Goal: Task Accomplishment & Management: Use online tool/utility

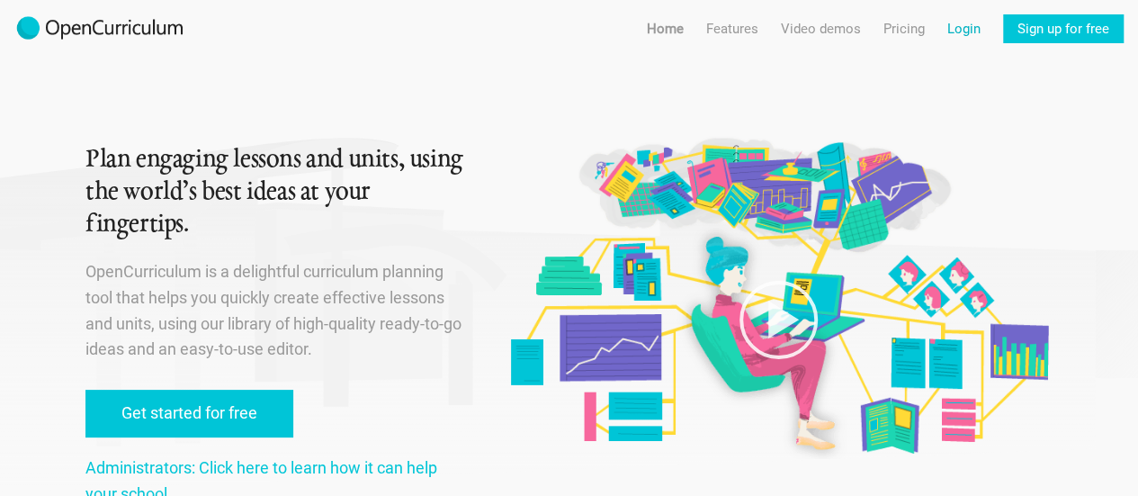
click at [949, 23] on link "Login" at bounding box center [963, 28] width 33 height 29
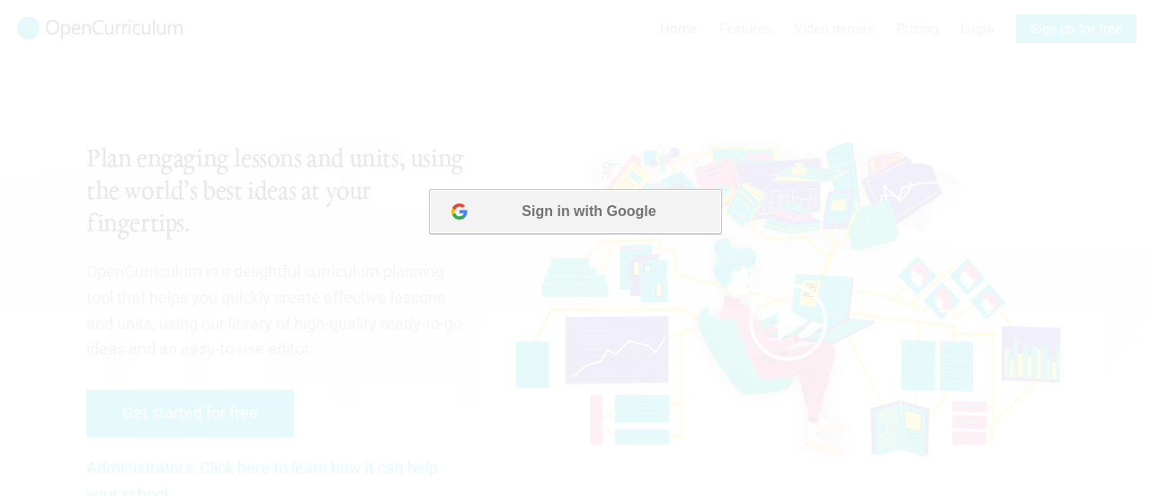
click at [580, 212] on button "Sign in with Google" at bounding box center [575, 211] width 292 height 45
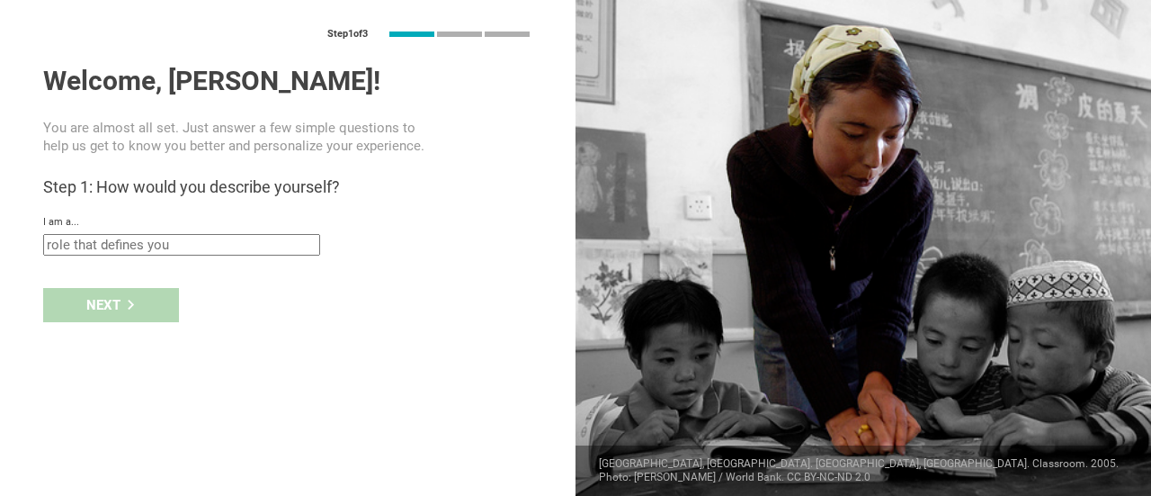
click at [108, 241] on input "text" at bounding box center [181, 245] width 277 height 22
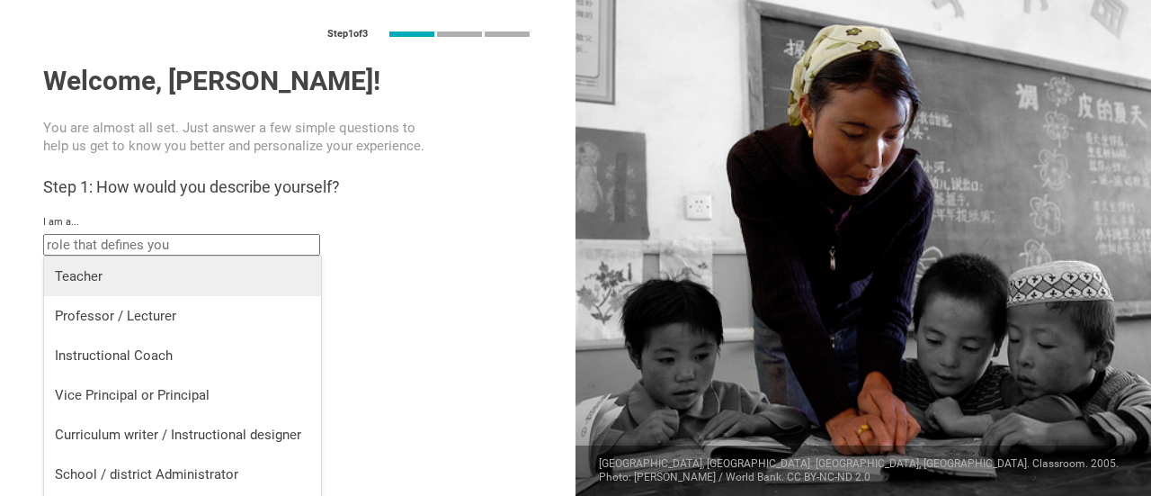
click at [113, 275] on div "Teacher" at bounding box center [182, 276] width 255 height 18
type input "Teacher"
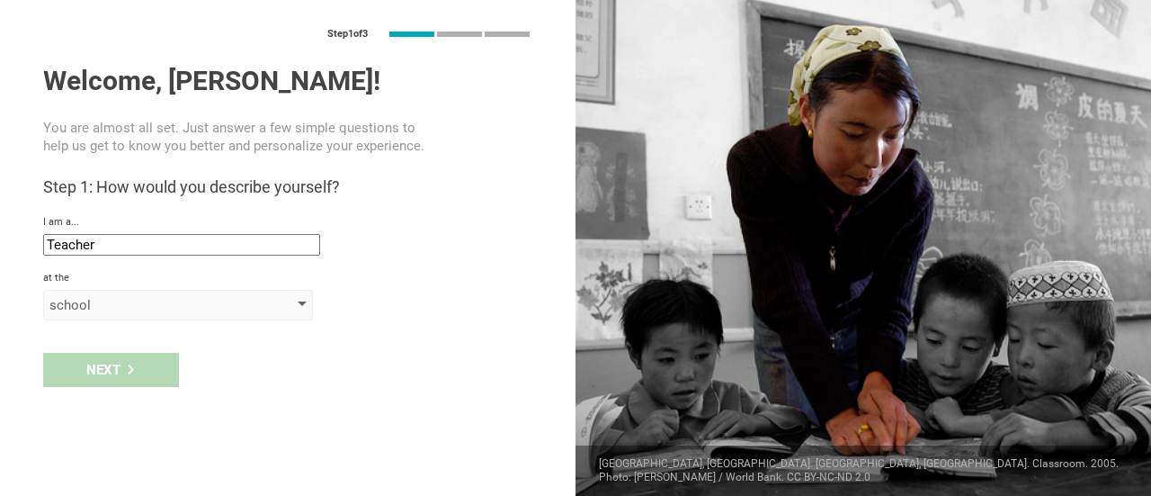
click at [118, 299] on div "school" at bounding box center [152, 305] width 206 height 18
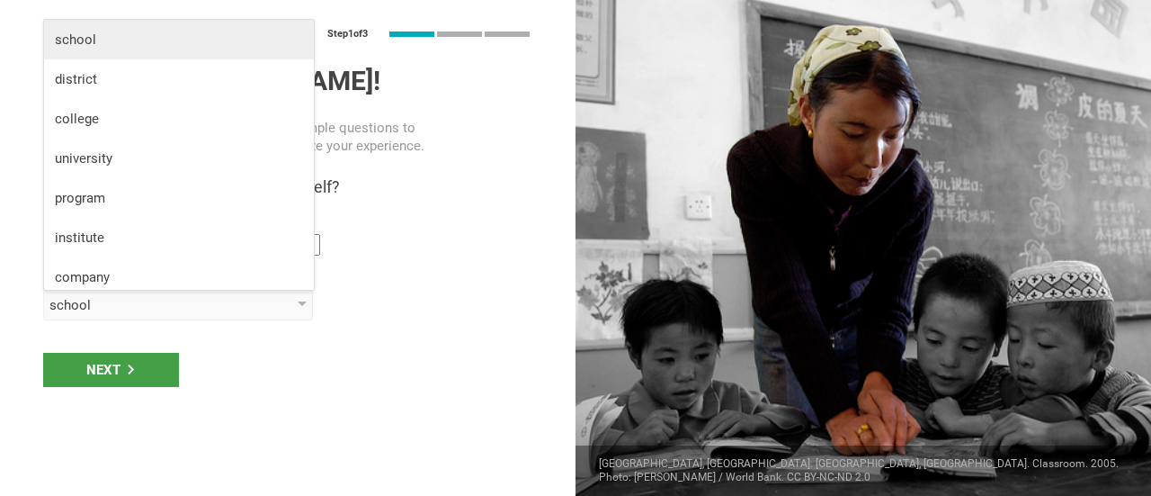
click at [118, 49] on li "school" at bounding box center [179, 40] width 270 height 40
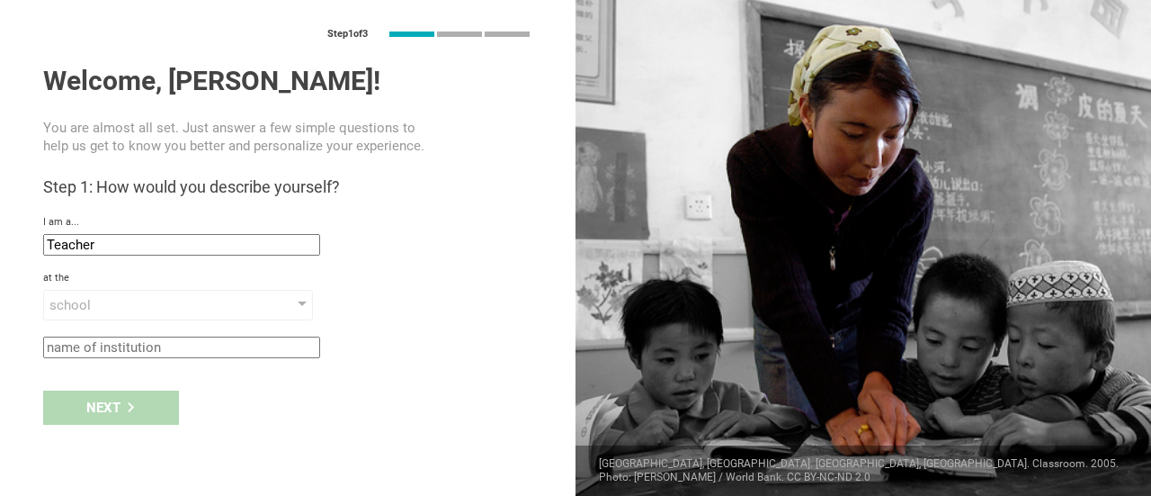
click at [139, 352] on input "text" at bounding box center [181, 347] width 277 height 22
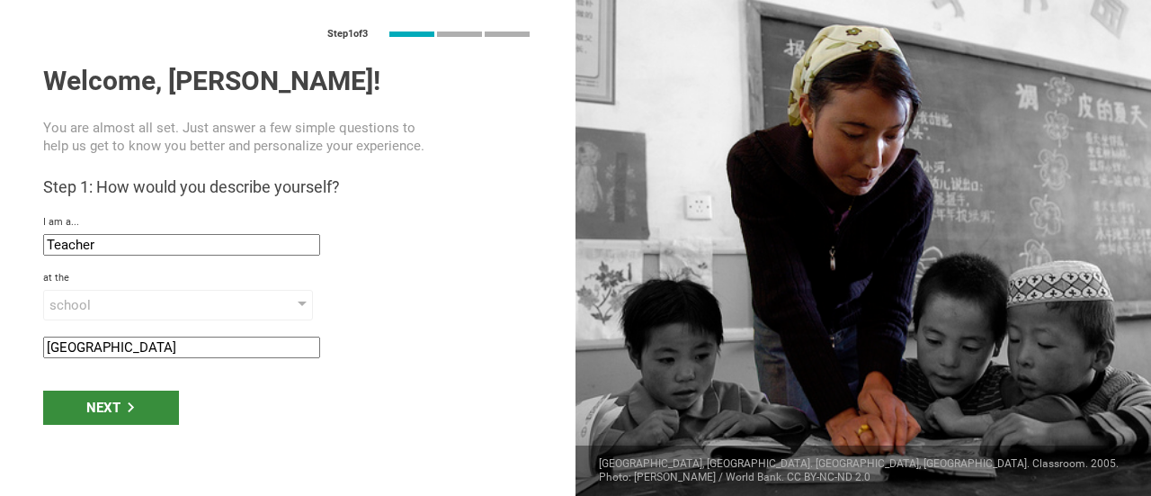
type input "[GEOGRAPHIC_DATA]"
click at [149, 407] on div "Next" at bounding box center [111, 407] width 136 height 34
type input "[GEOGRAPHIC_DATA][PERSON_NAME], [US_STATE]"
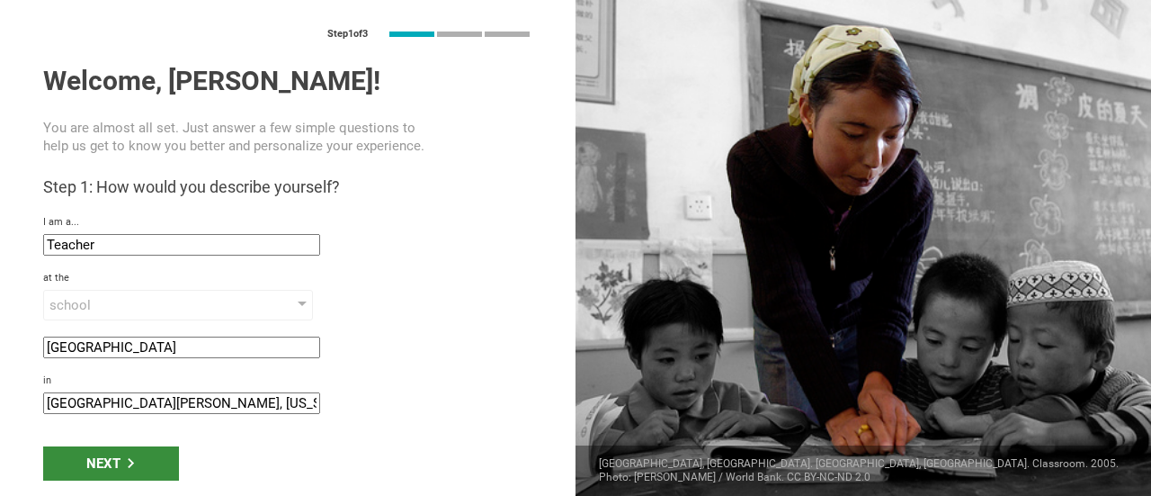
click at [112, 463] on div "Next" at bounding box center [111, 463] width 136 height 34
click at [112, 456] on div "Next" at bounding box center [111, 463] width 136 height 34
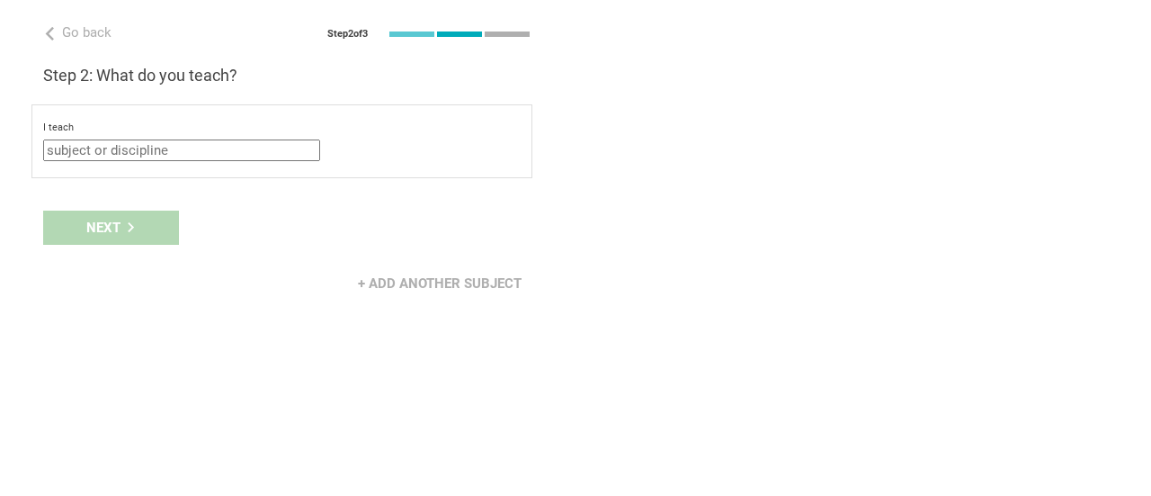
click at [183, 152] on input "text" at bounding box center [181, 150] width 277 height 22
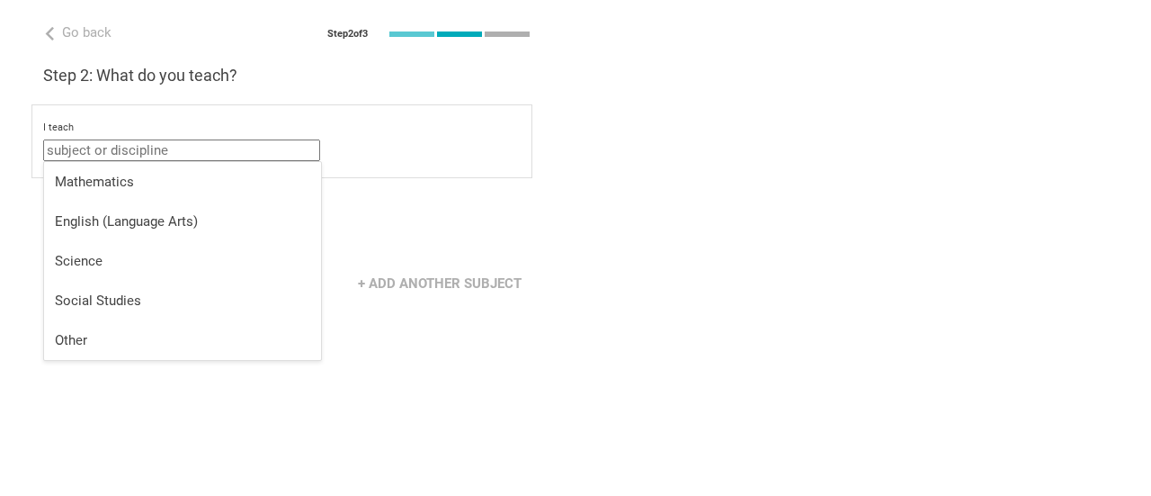
click at [92, 334] on div "Other" at bounding box center [182, 340] width 255 height 18
type input "Other"
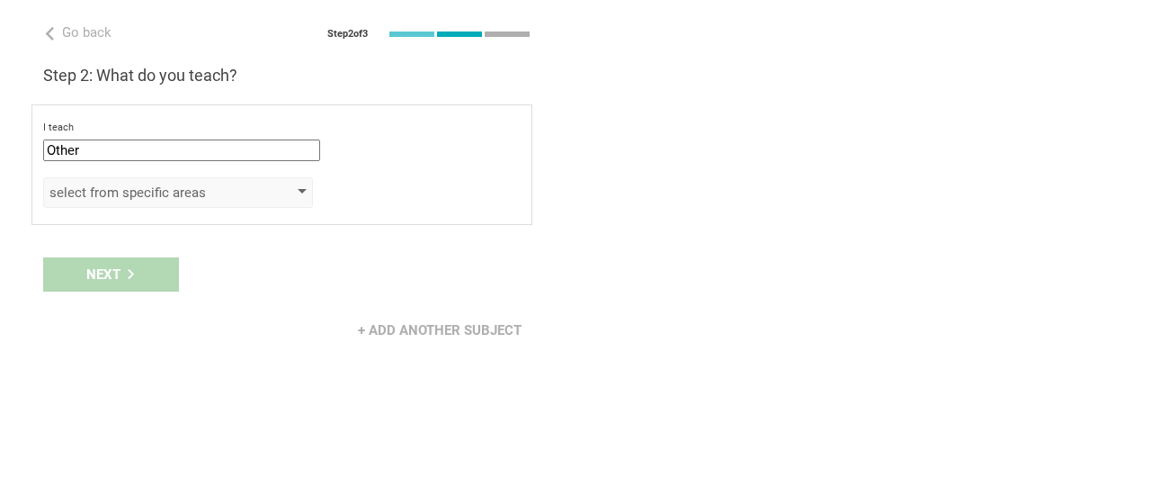
click at [150, 180] on div "select from specific areas" at bounding box center [178, 192] width 270 height 31
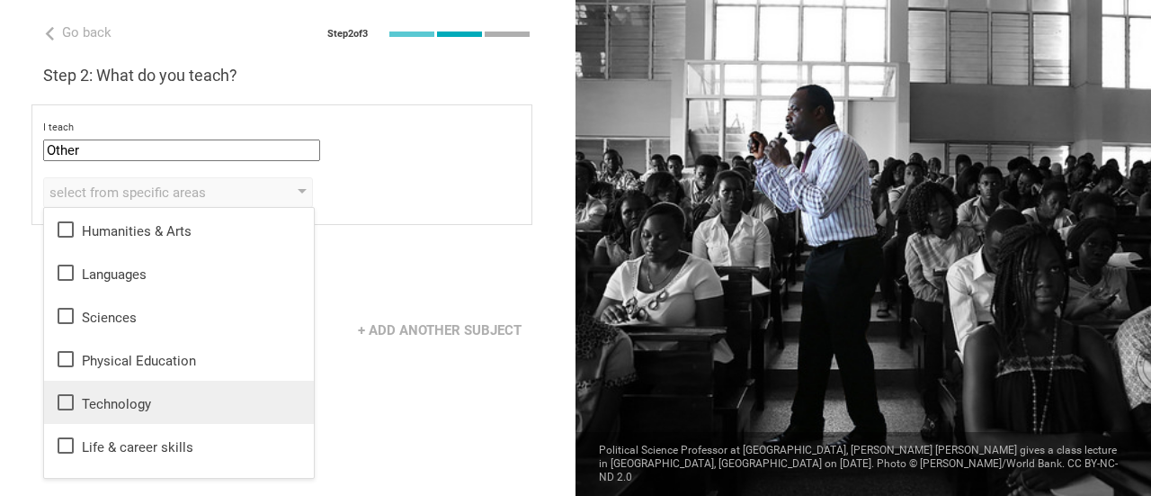
scroll to position [32, 0]
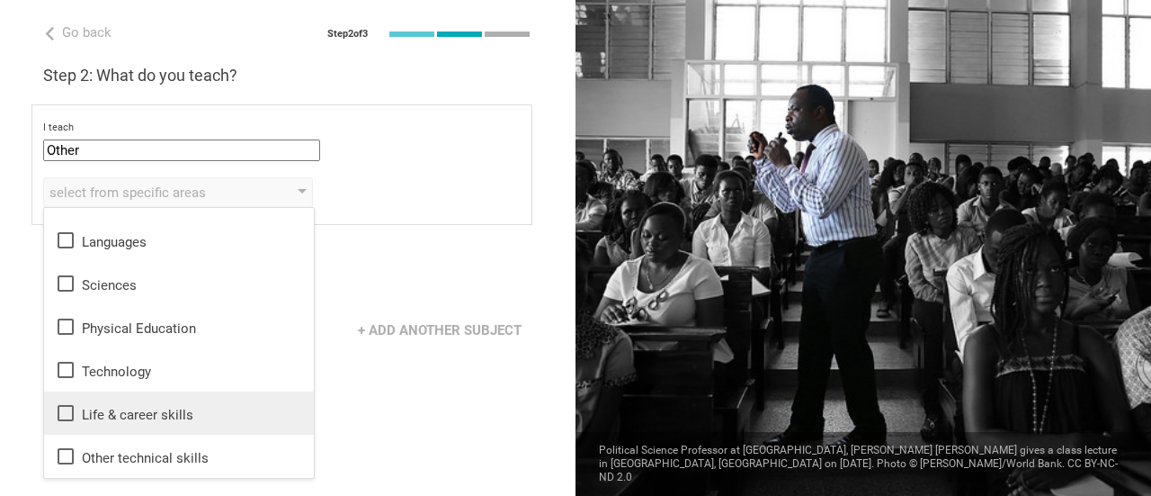
click at [160, 416] on div "Life & career skills" at bounding box center [179, 413] width 248 height 22
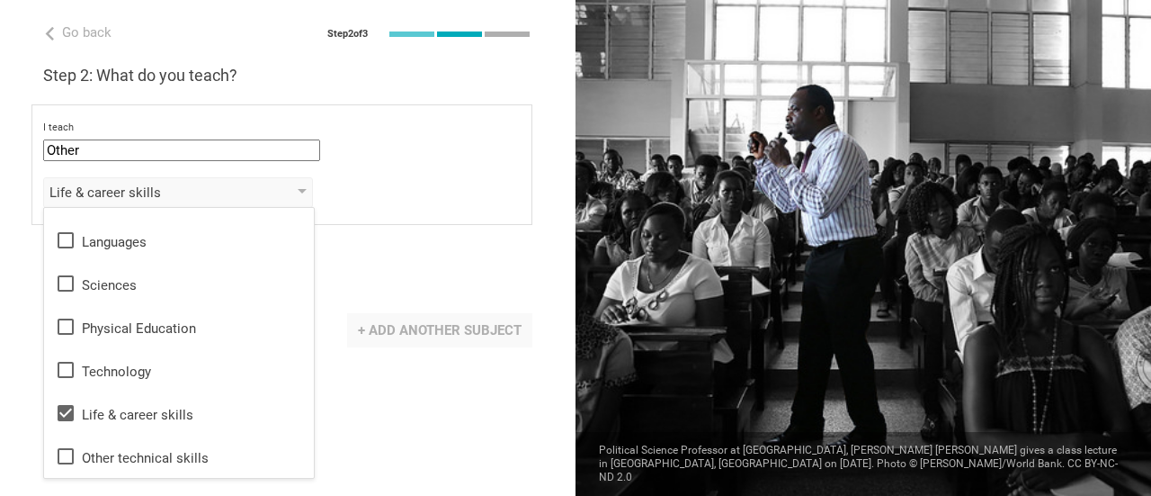
click at [462, 331] on div "+ Add another subject" at bounding box center [439, 330] width 185 height 34
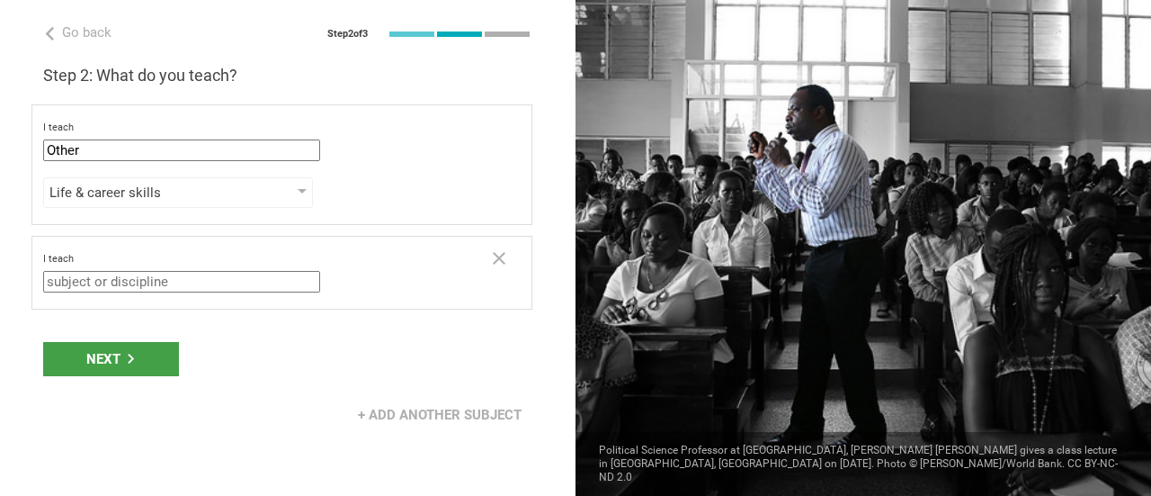
click at [153, 282] on input "text" at bounding box center [181, 282] width 277 height 22
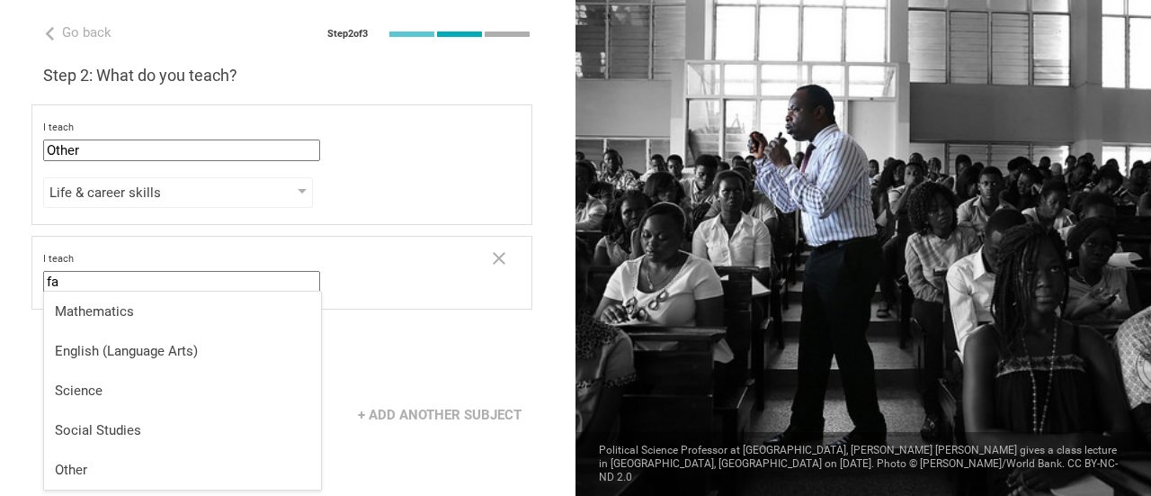
type input "f"
type input "Family and Consumer Sciences"
click at [365, 387] on div "+ Add another subject" at bounding box center [288, 415] width 576 height 56
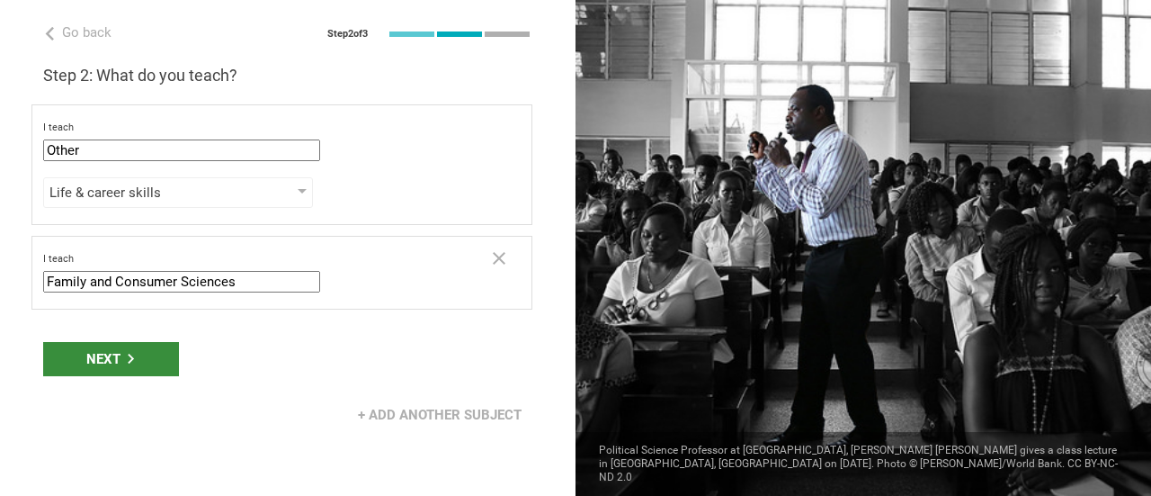
click at [141, 358] on div "Next" at bounding box center [111, 359] width 136 height 34
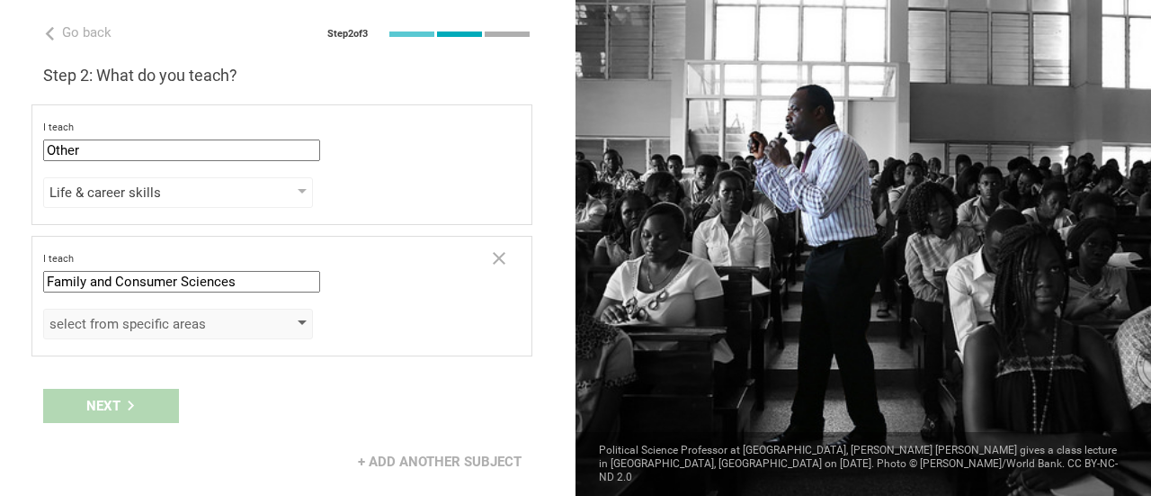
click at [221, 331] on div "select from specific areas" at bounding box center [178, 324] width 270 height 31
click at [145, 398] on div "Next" at bounding box center [288, 406] width 576 height 56
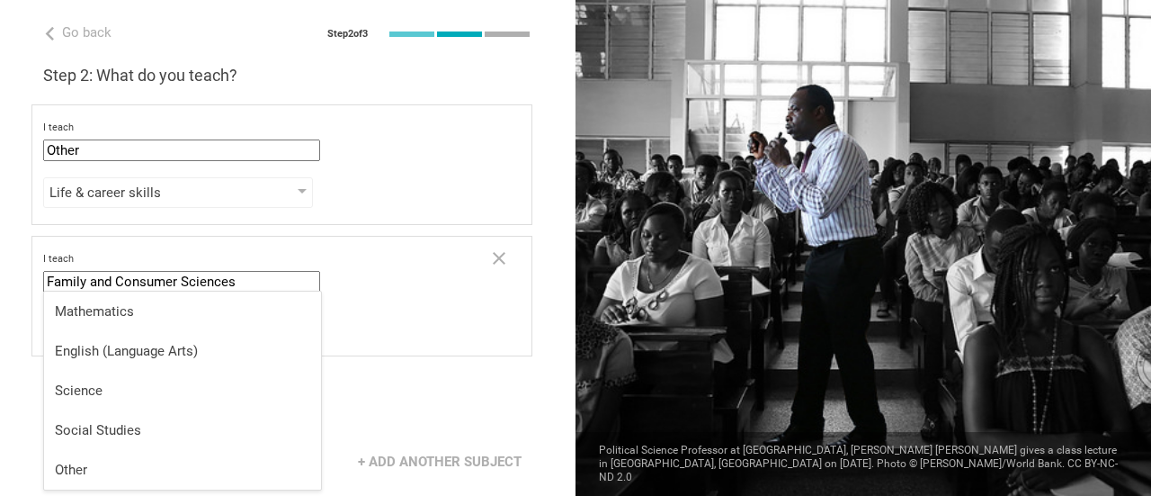
click at [148, 289] on input "Family and Consumer Sciences" at bounding box center [181, 282] width 277 height 22
click at [151, 289] on input "Family and Consumer Sciences" at bounding box center [181, 282] width 277 height 22
click at [392, 382] on div "Next" at bounding box center [288, 406] width 576 height 56
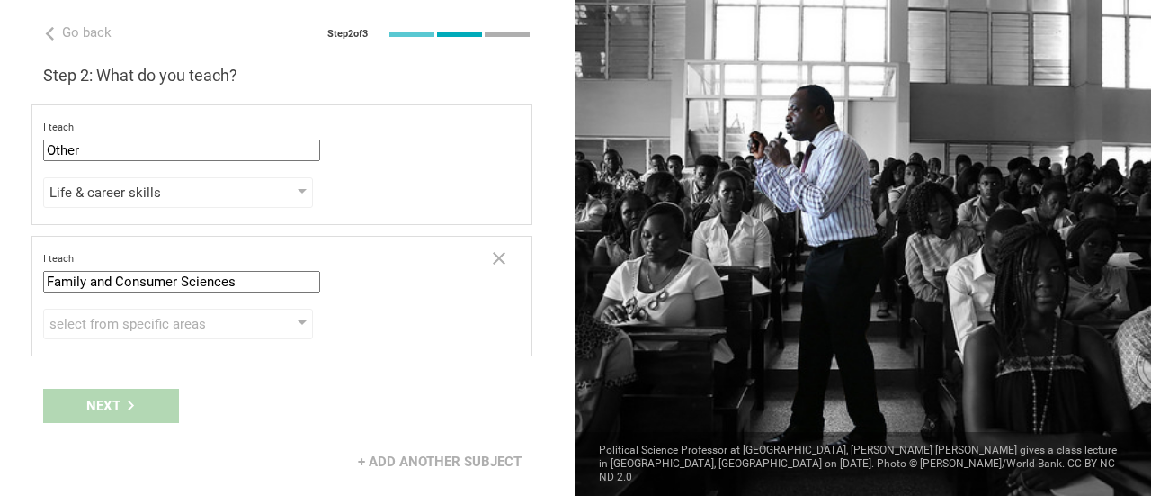
click at [133, 390] on div "Next" at bounding box center [288, 406] width 576 height 56
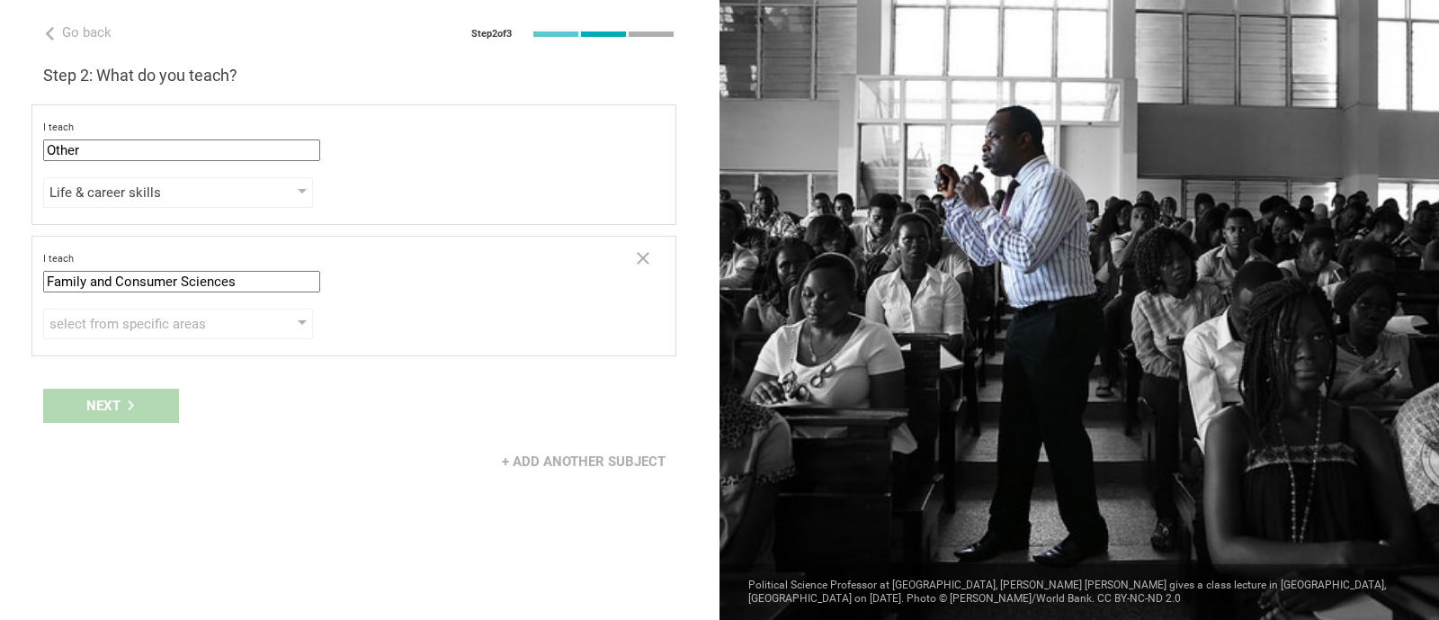
drag, startPoint x: 1150, startPoint y: 5, endPoint x: 360, endPoint y: 470, distance: 916.8
click at [360, 470] on div "+ Add another subject" at bounding box center [360, 462] width 720 height 56
click at [110, 407] on div "Next" at bounding box center [360, 406] width 720 height 56
click at [644, 252] on icon at bounding box center [643, 258] width 22 height 22
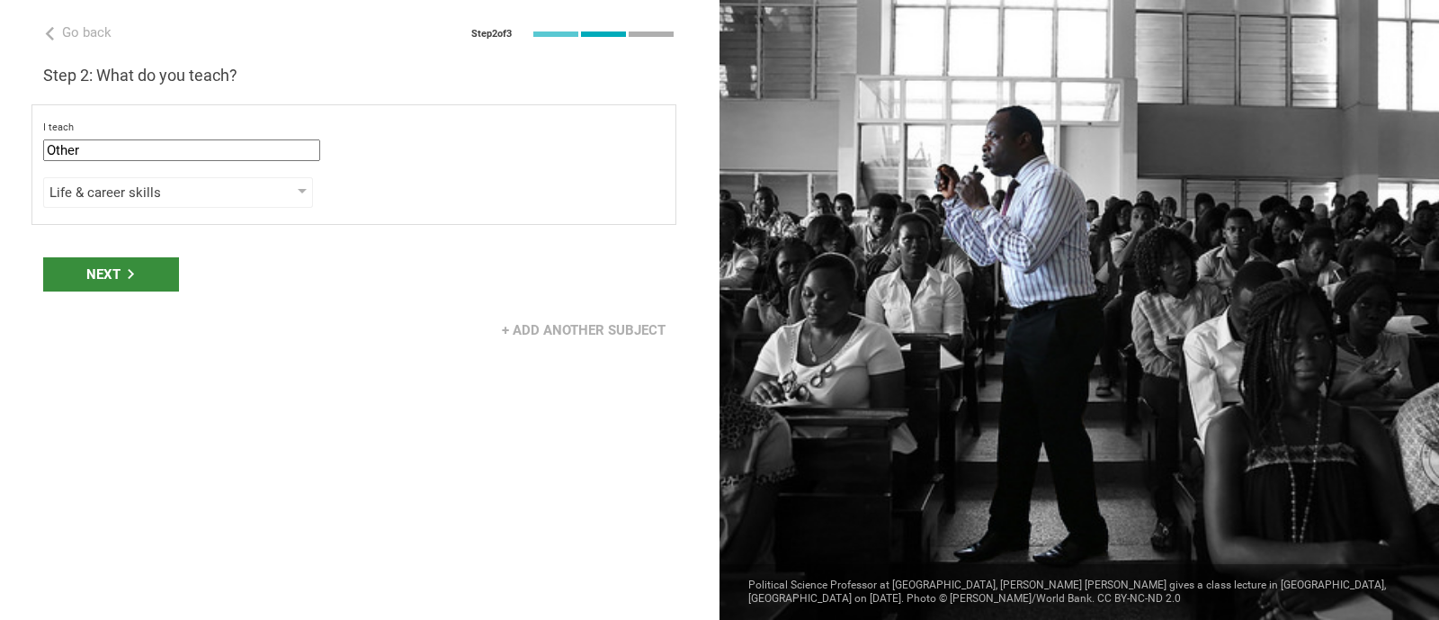
click at [148, 269] on div "Next" at bounding box center [111, 274] width 136 height 34
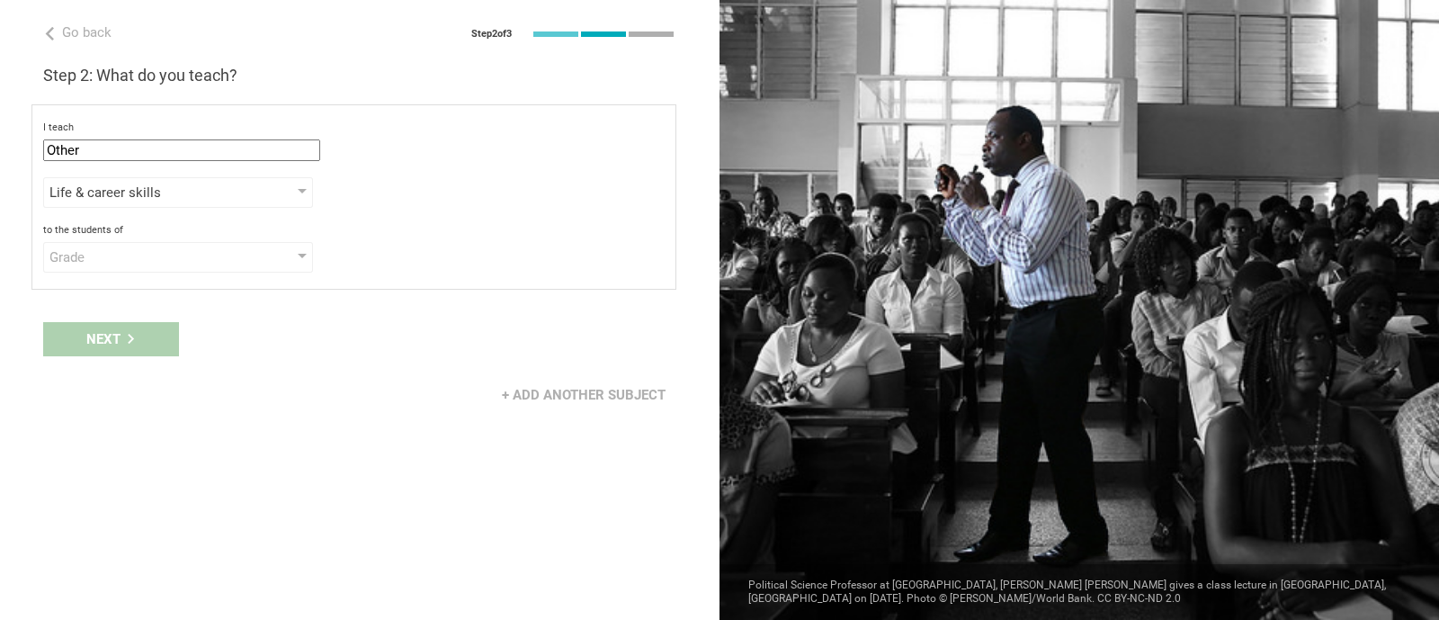
click at [148, 269] on div "Grade" at bounding box center [178, 257] width 270 height 31
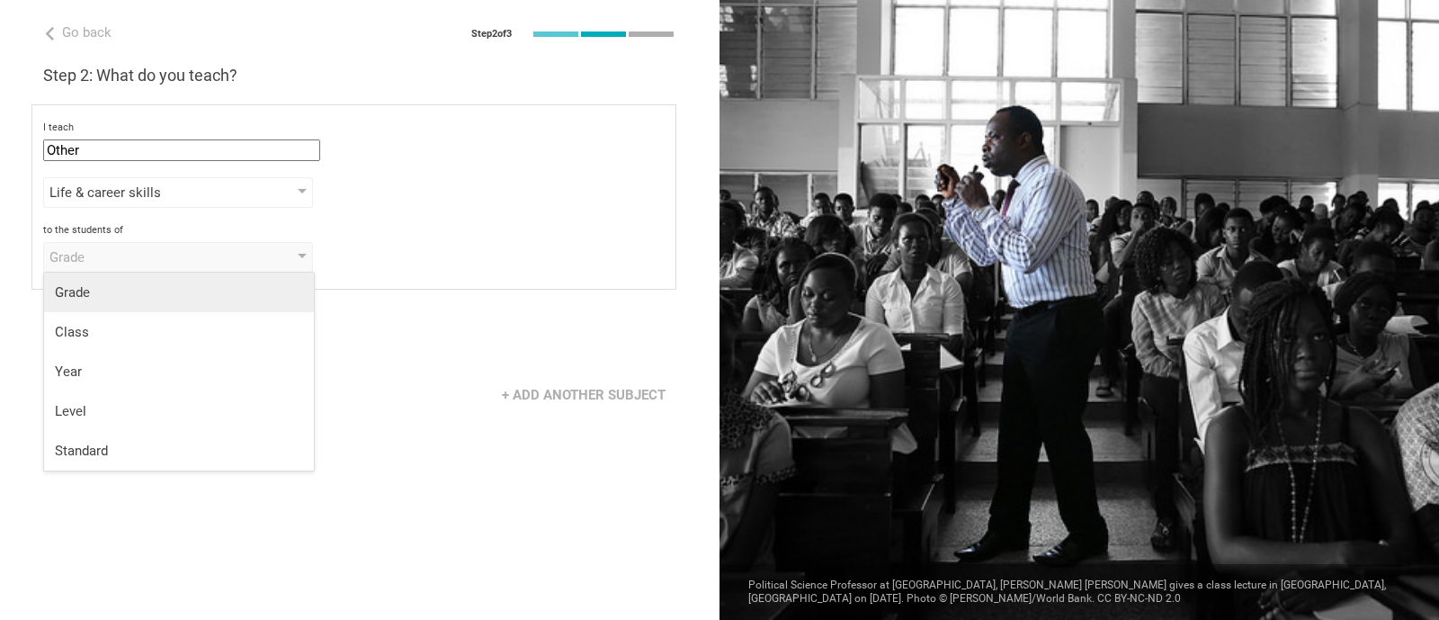
click at [174, 284] on div "Grade" at bounding box center [179, 292] width 248 height 18
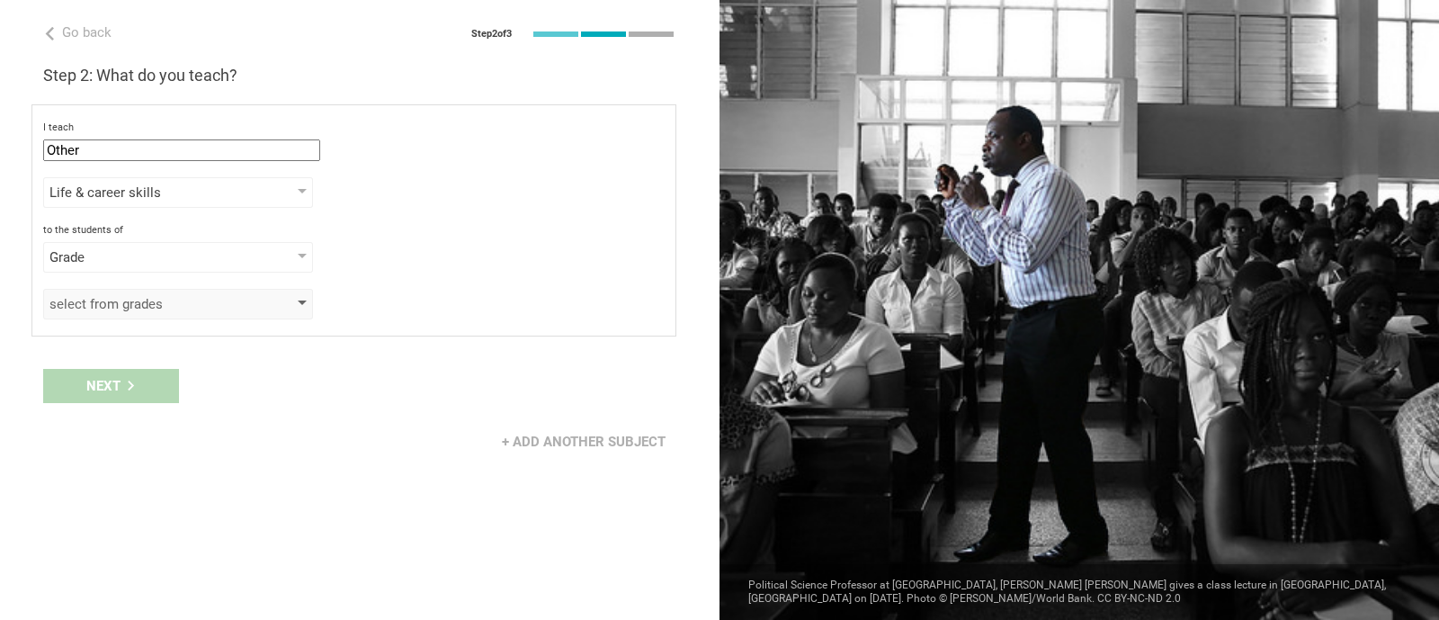
click at [183, 307] on div "select from grades" at bounding box center [152, 304] width 206 height 18
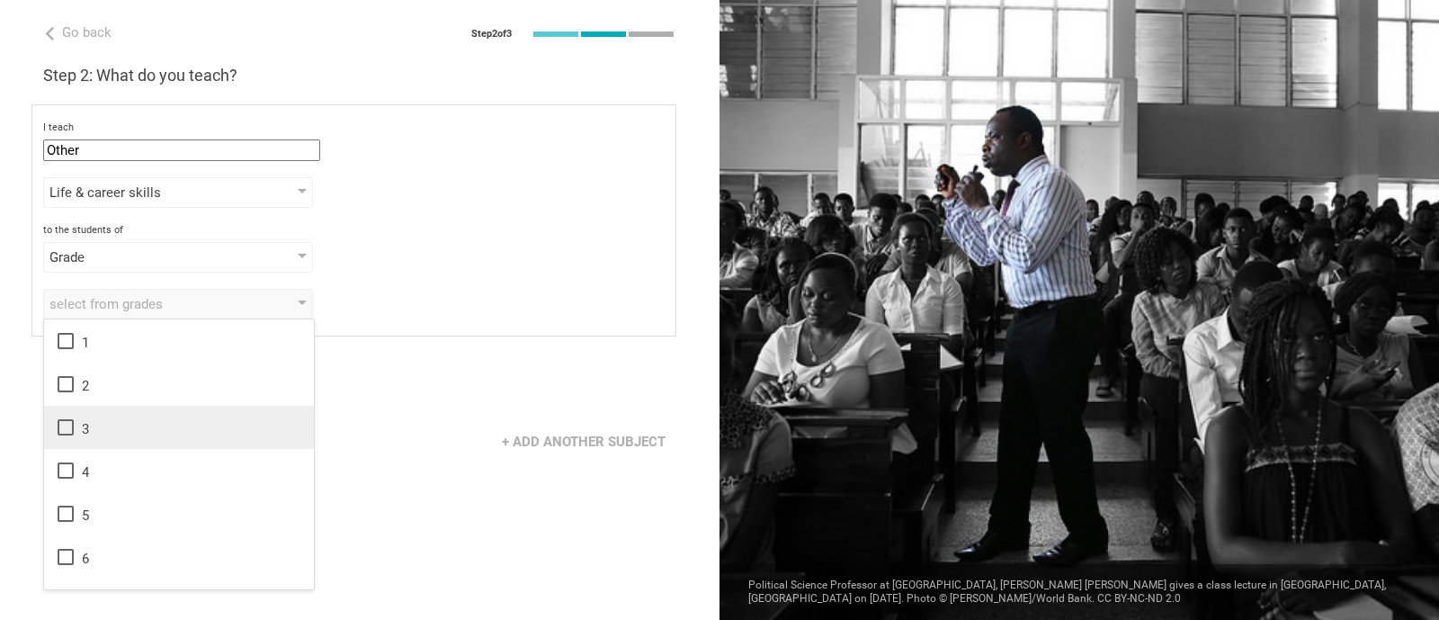
scroll to position [291, 0]
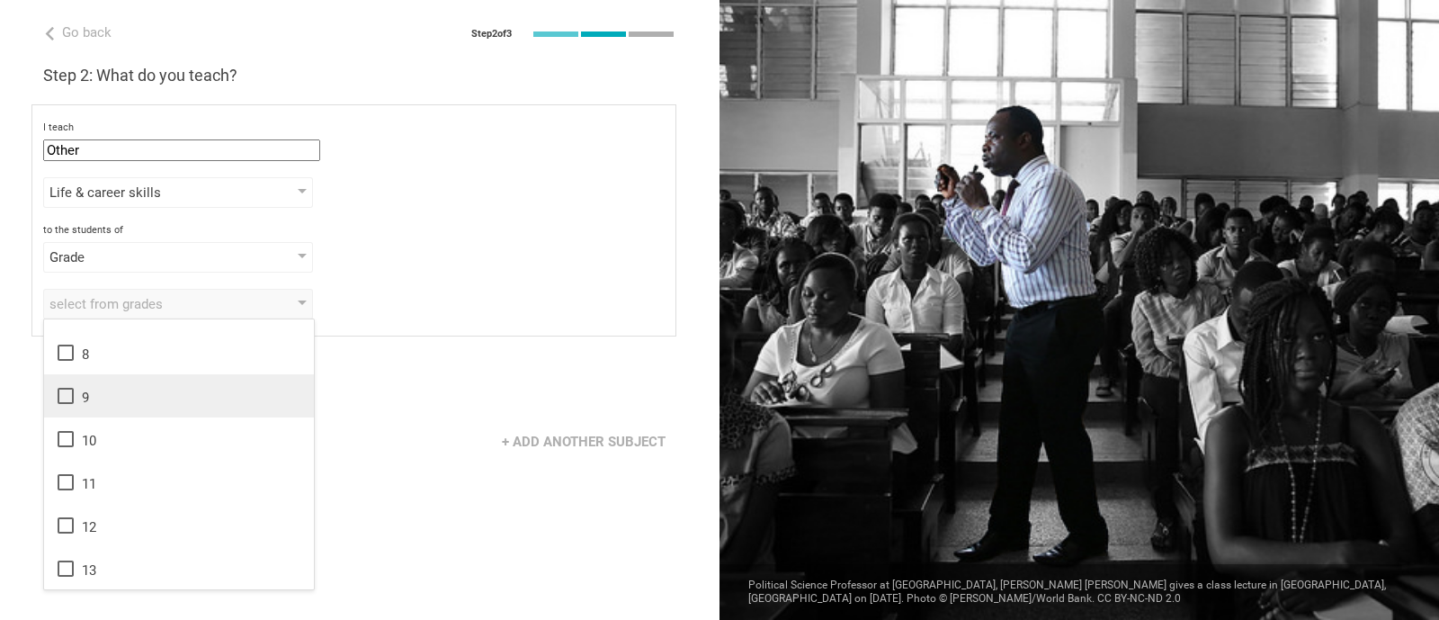
click at [65, 398] on icon at bounding box center [66, 396] width 22 height 22
click at [69, 440] on icon at bounding box center [66, 439] width 22 height 22
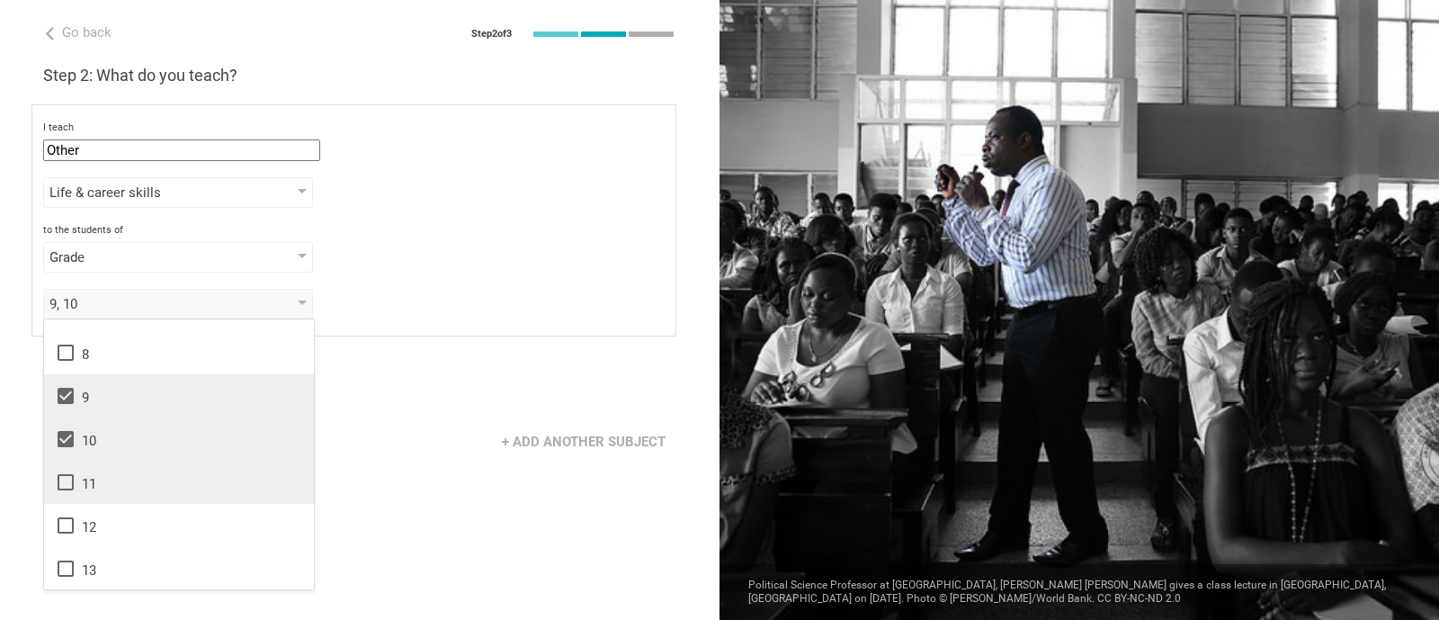
click at [70, 484] on icon at bounding box center [66, 482] width 22 height 22
click at [68, 495] on icon at bounding box center [66, 526] width 22 height 22
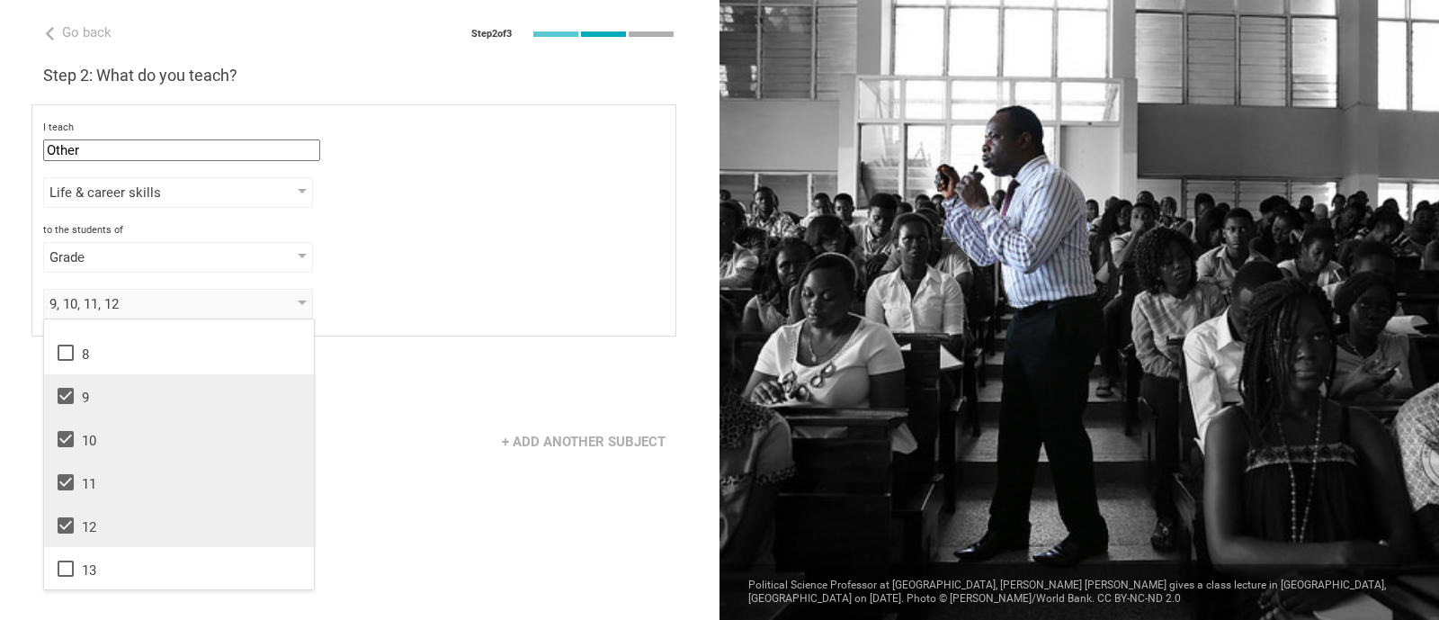
click at [368, 495] on div "Go back Step 2 of 3 Welcome, [PERSON_NAME]! You are almost all set. Just answer…" at bounding box center [360, 310] width 720 height 620
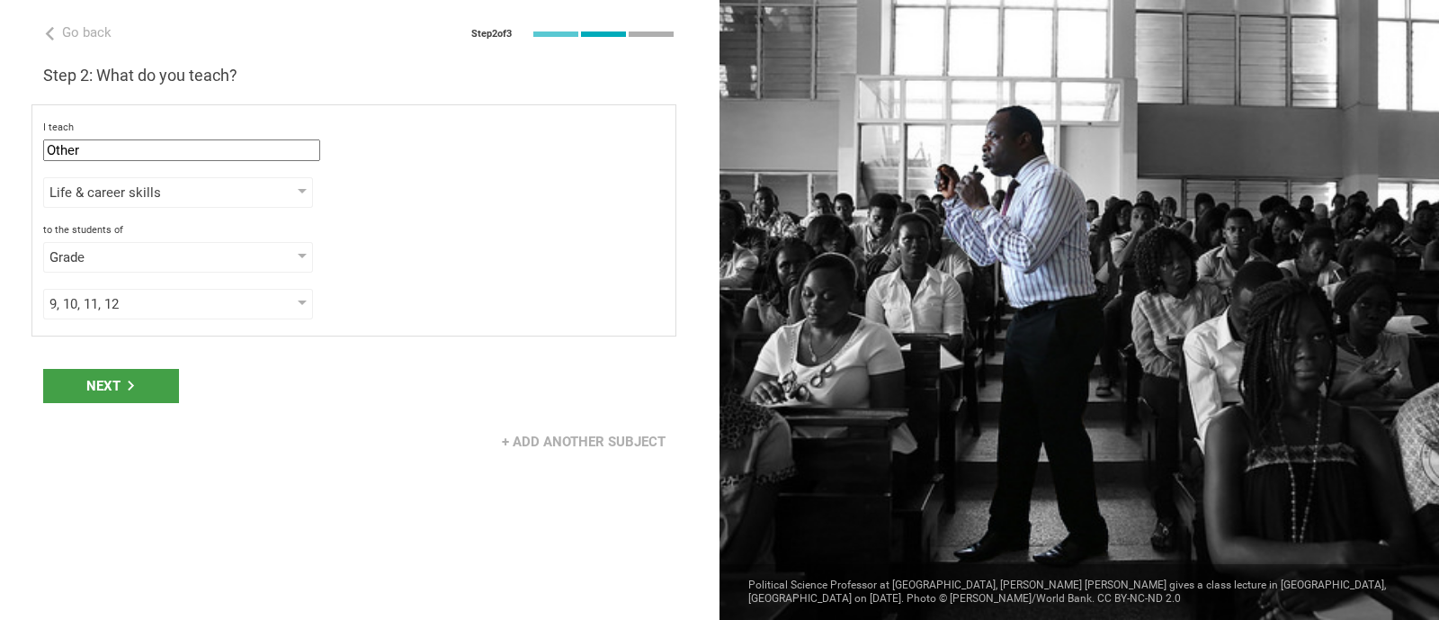
click at [86, 375] on div "Next" at bounding box center [111, 386] width 136 height 34
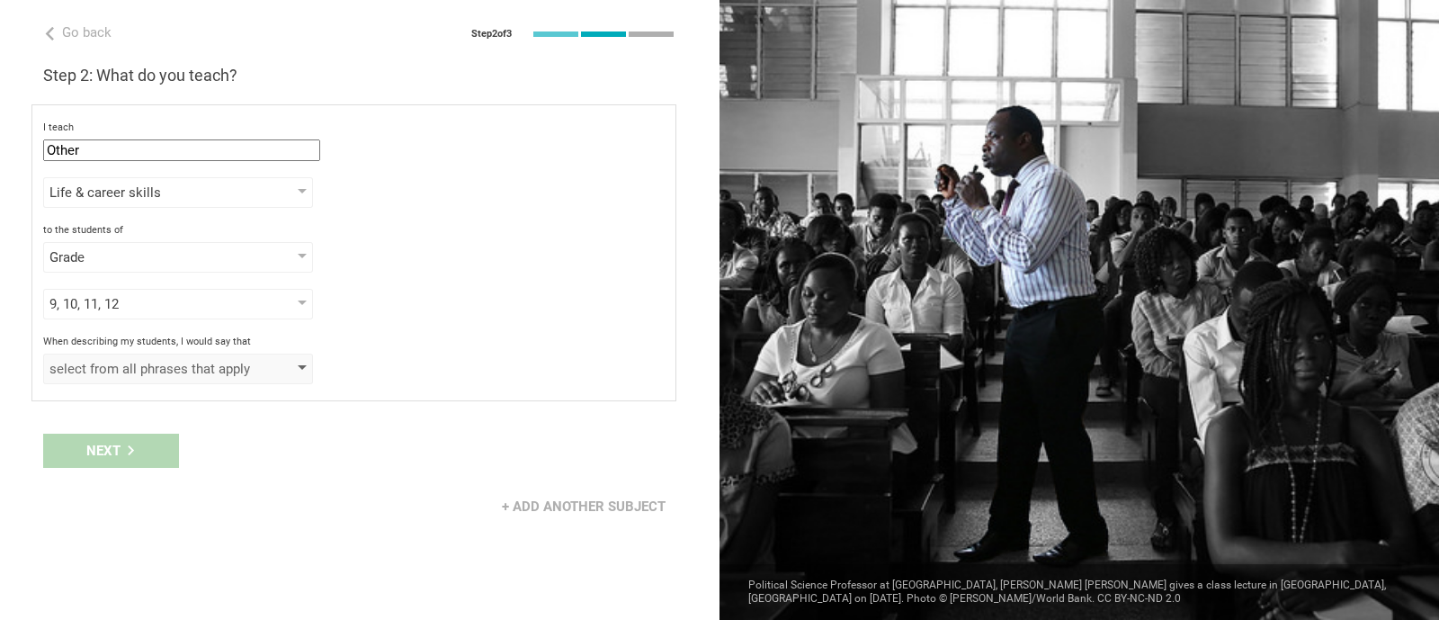
click at [180, 371] on div "select from all phrases that apply" at bounding box center [152, 369] width 206 height 18
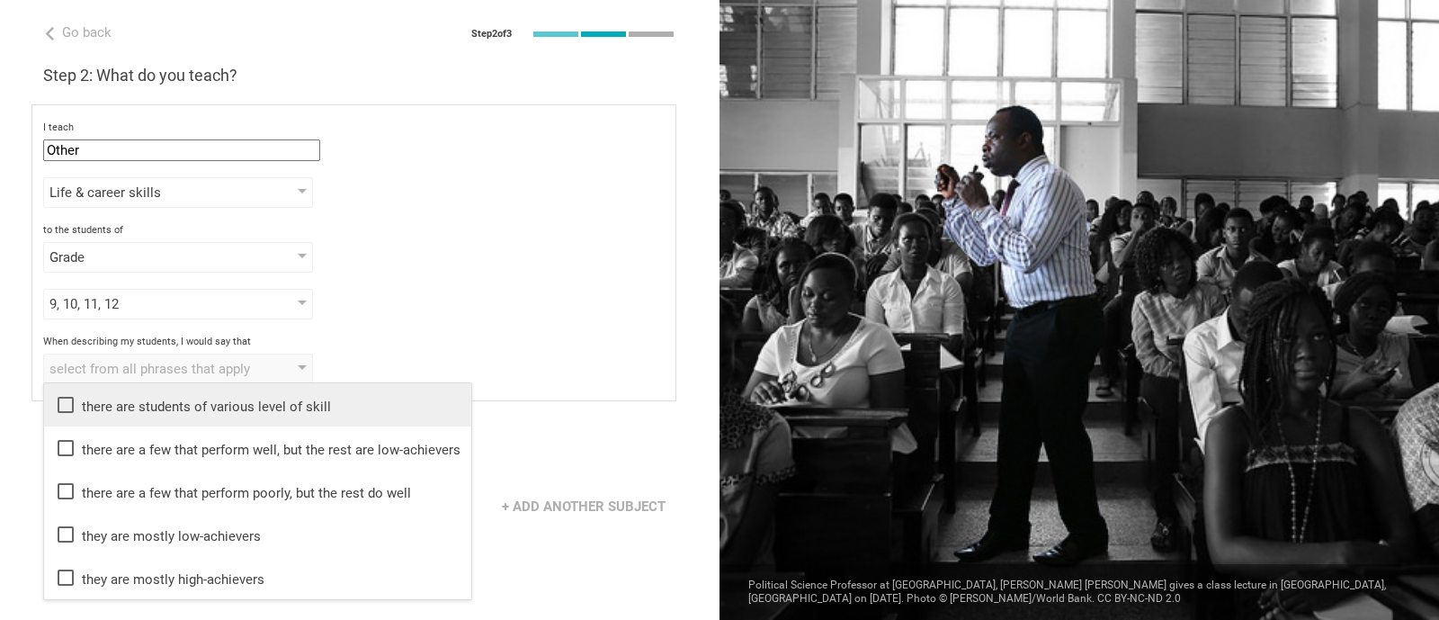
click at [69, 406] on icon at bounding box center [66, 405] width 22 height 22
click at [522, 437] on div "Next" at bounding box center [360, 451] width 720 height 56
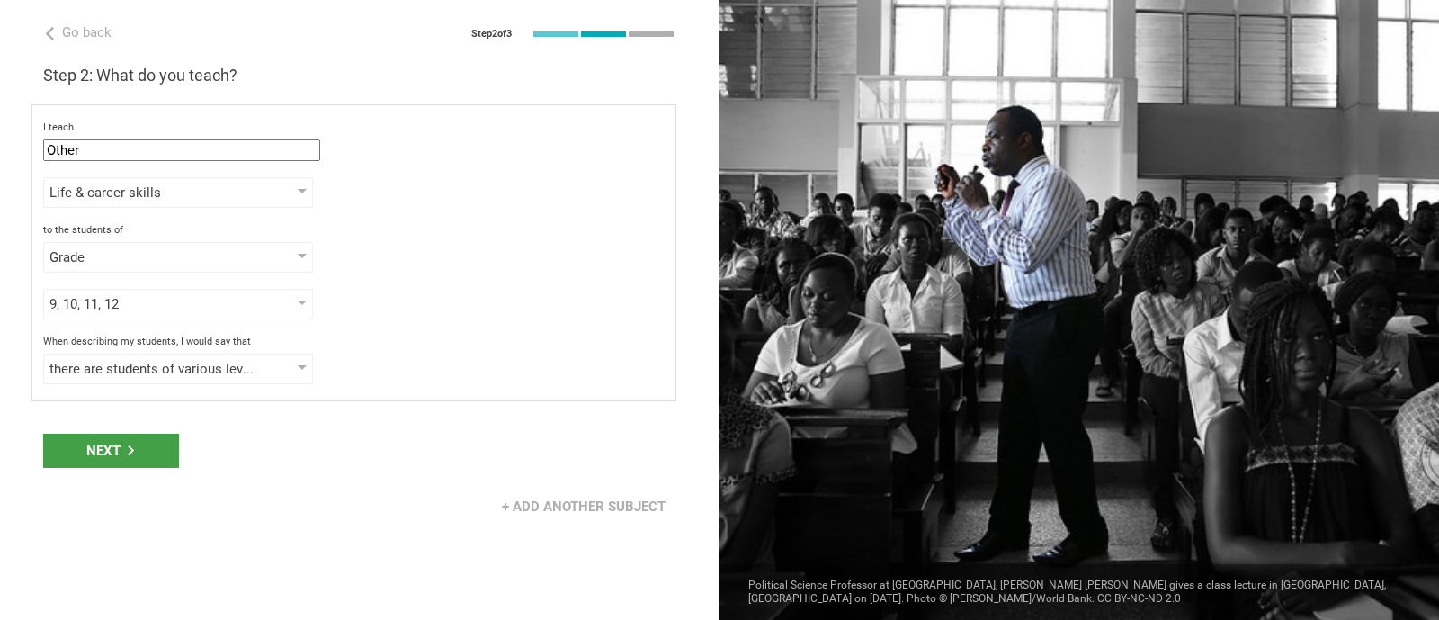
click at [80, 449] on div "Next" at bounding box center [111, 451] width 136 height 34
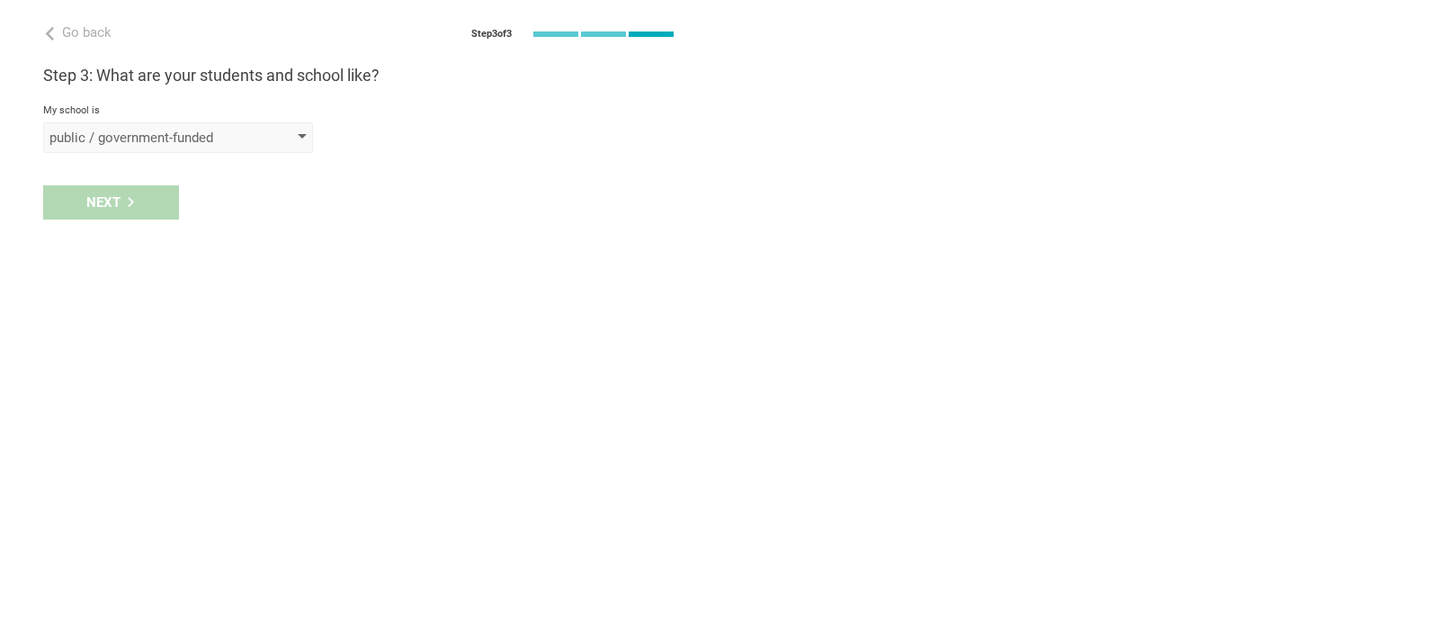
click at [279, 135] on div "public / government-funded" at bounding box center [178, 137] width 270 height 31
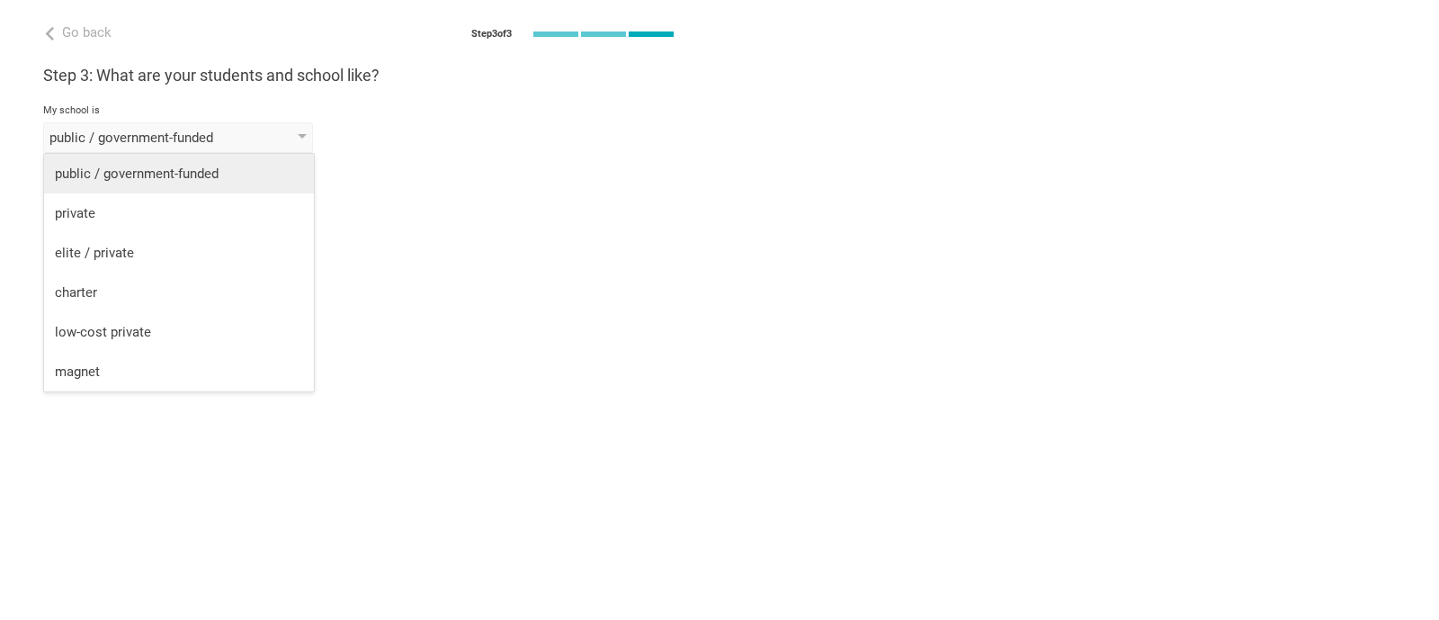
click at [189, 173] on div "public / government-funded" at bounding box center [179, 174] width 248 height 18
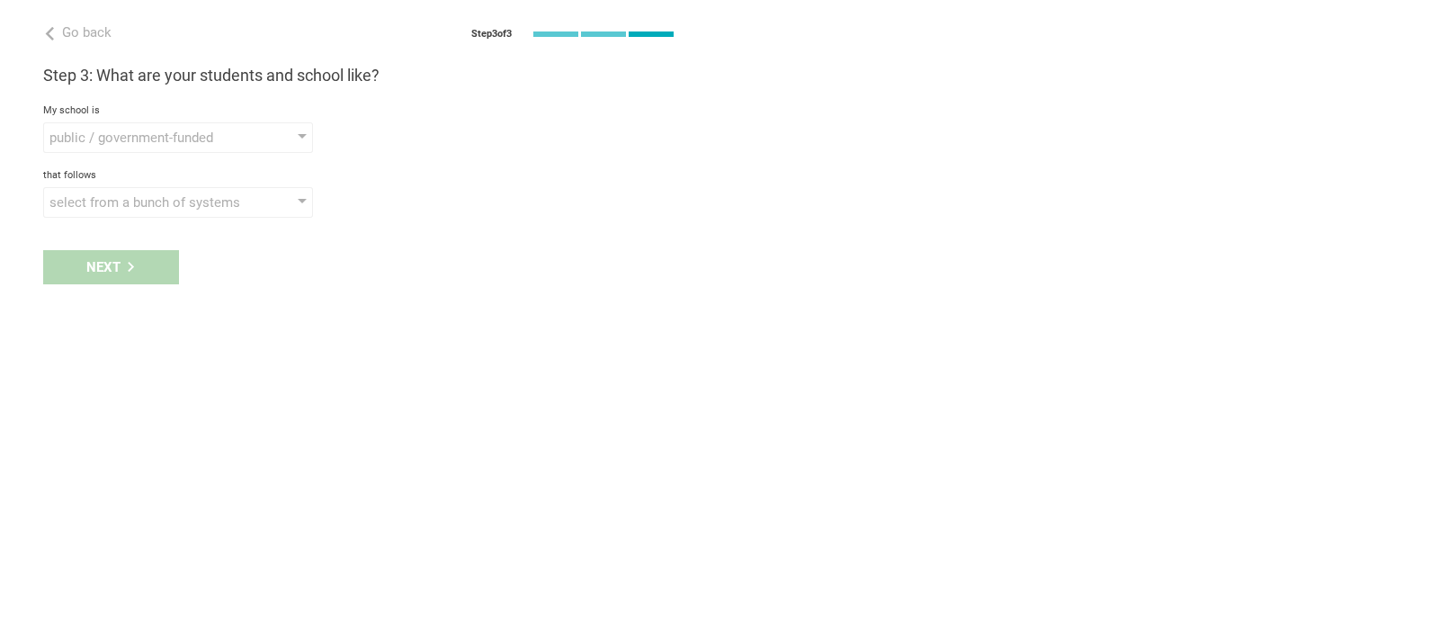
click at [163, 222] on div "Go back Step 3 of 3 Welcome, [PERSON_NAME]! You are almost all set. Just answer…" at bounding box center [360, 310] width 720 height 620
click at [178, 203] on div "select from a bunch of systems" at bounding box center [152, 202] width 206 height 18
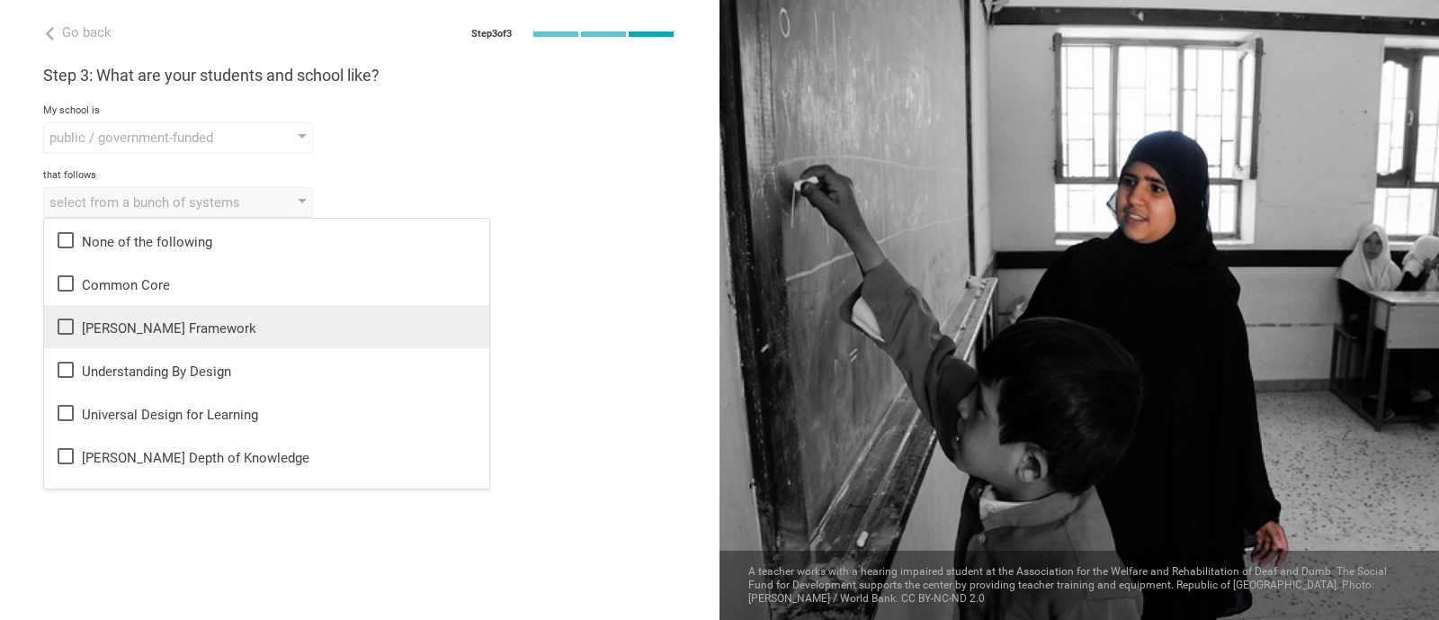
click at [58, 328] on icon at bounding box center [66, 326] width 16 height 16
click at [529, 495] on div "Go back Step 3 of 3 Welcome, [PERSON_NAME]! You are almost all set. Just answer…" at bounding box center [360, 310] width 720 height 620
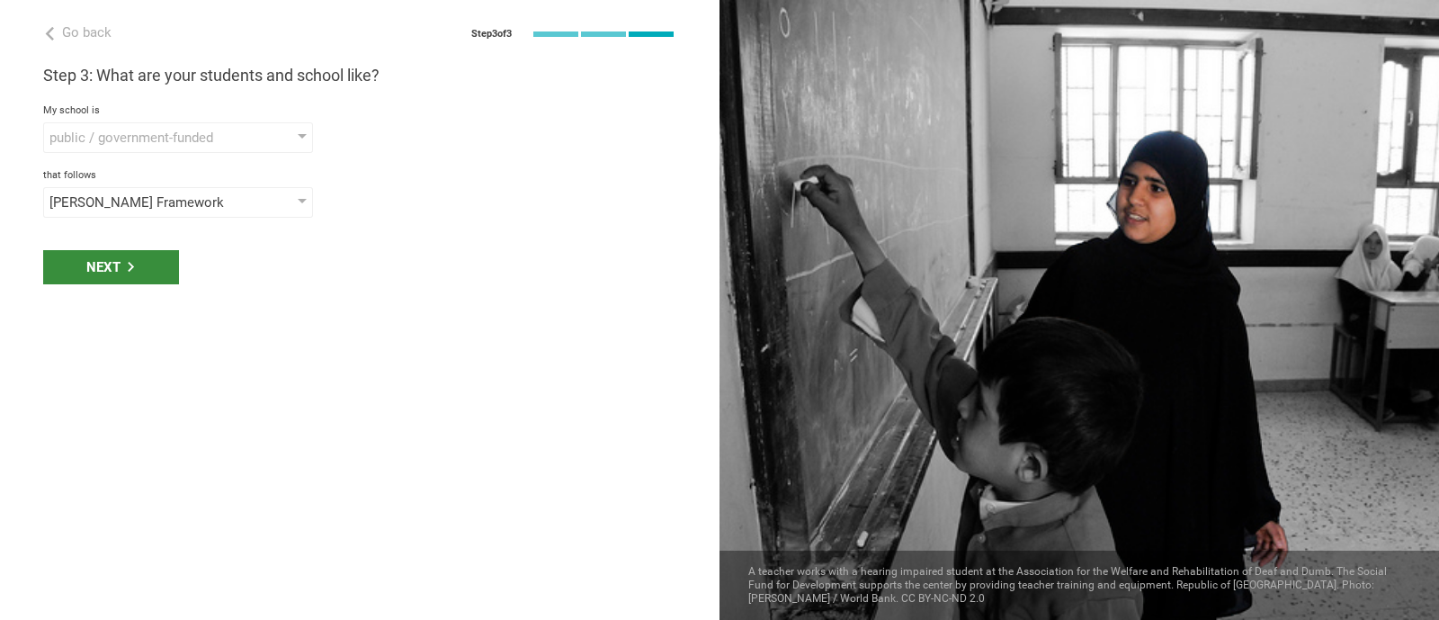
click at [104, 267] on div "Next" at bounding box center [111, 267] width 136 height 34
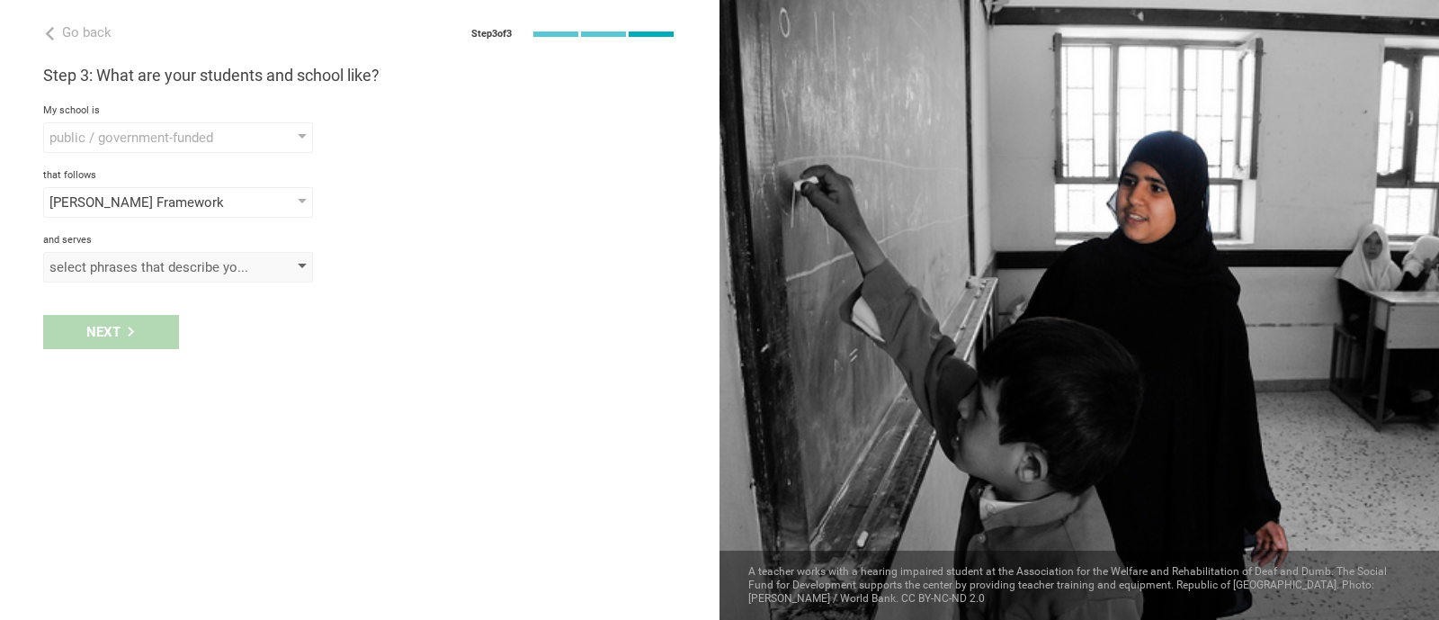
click at [184, 278] on div "select phrases that describe your student population" at bounding box center [178, 267] width 270 height 31
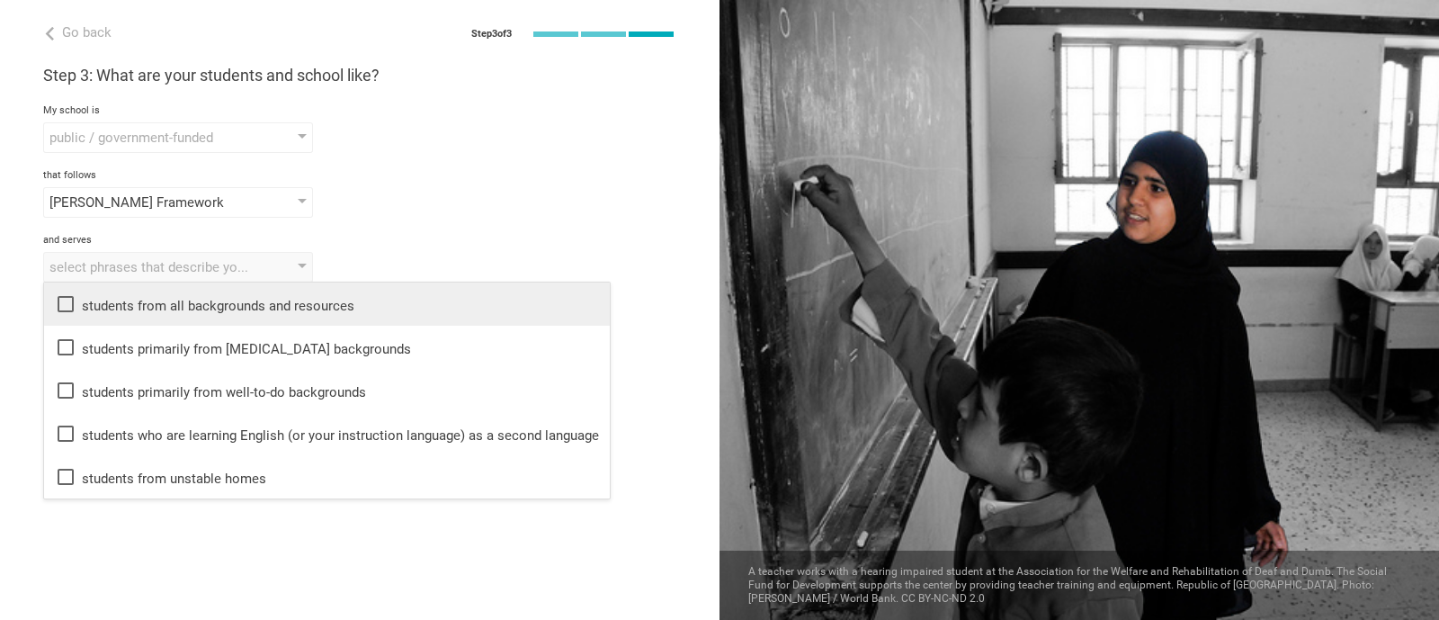
click at [62, 297] on icon at bounding box center [66, 304] width 16 height 16
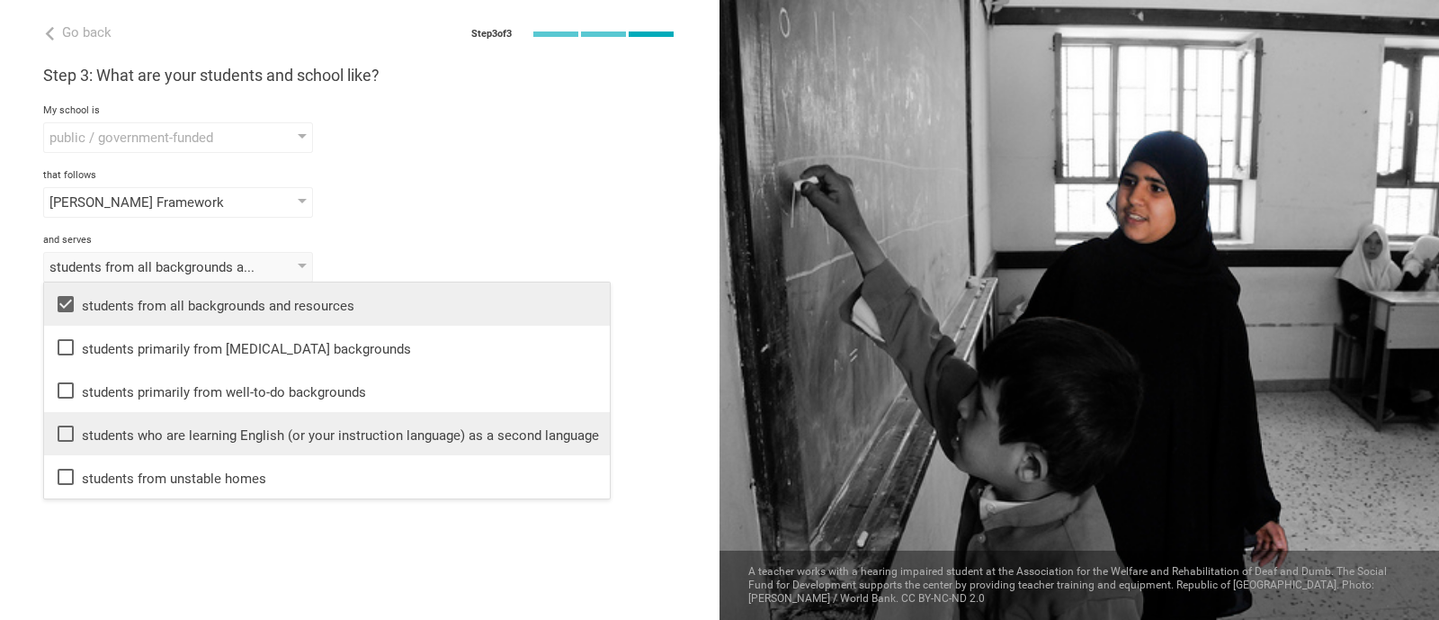
click at [68, 429] on icon at bounding box center [66, 434] width 22 height 22
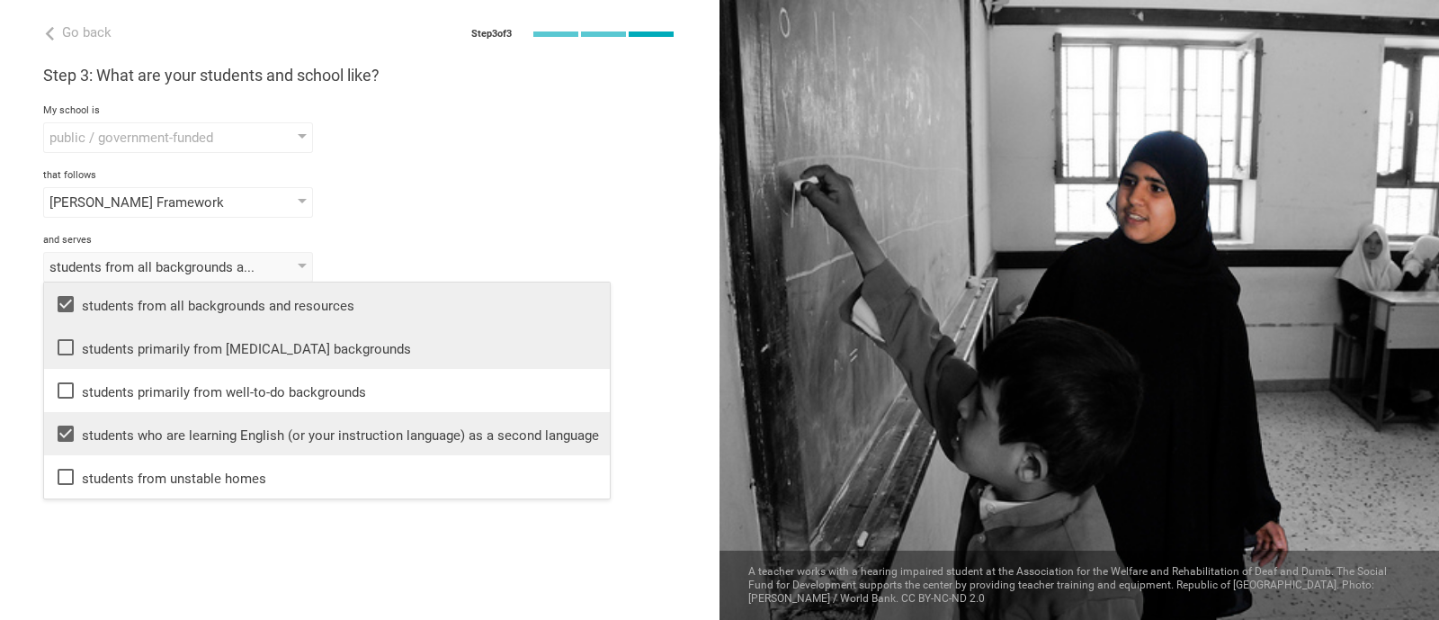
click at [59, 345] on icon at bounding box center [66, 347] width 22 height 22
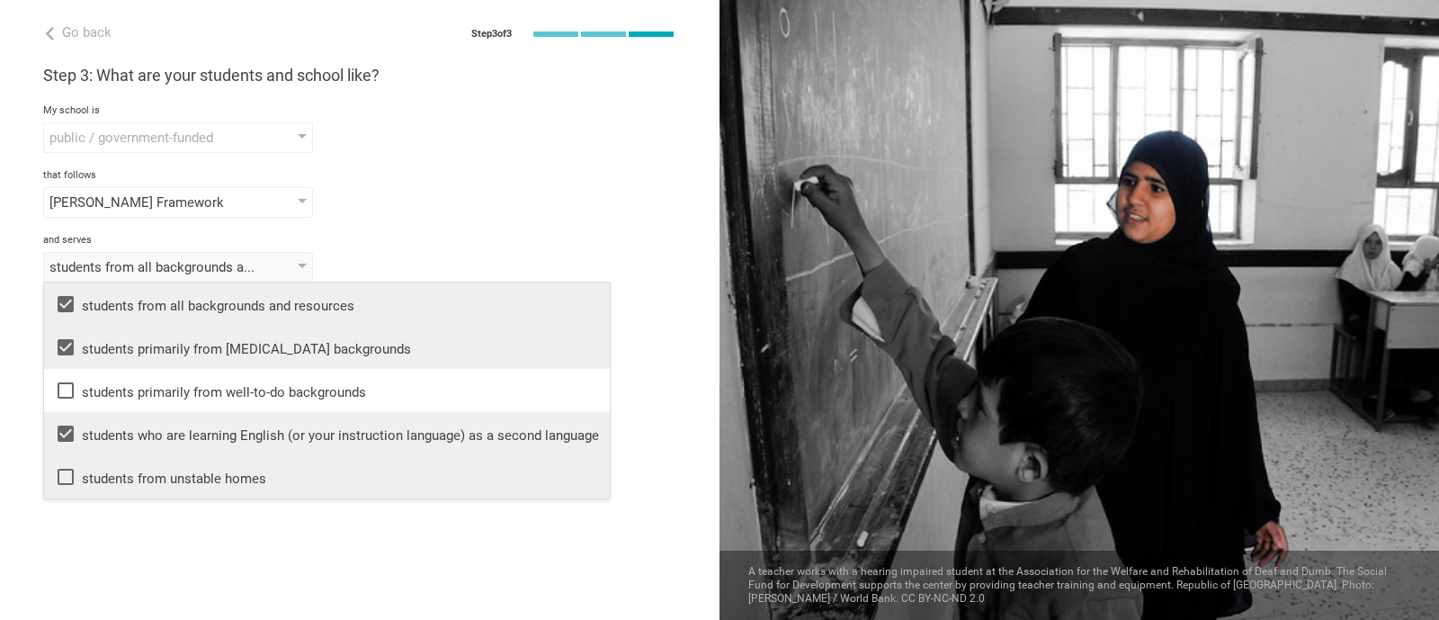
click at [58, 468] on icon at bounding box center [66, 477] width 22 height 22
click at [169, 495] on div "Go back Step 3 of 3 Welcome, [PERSON_NAME]! You are almost all set. Just answer…" at bounding box center [360, 310] width 720 height 620
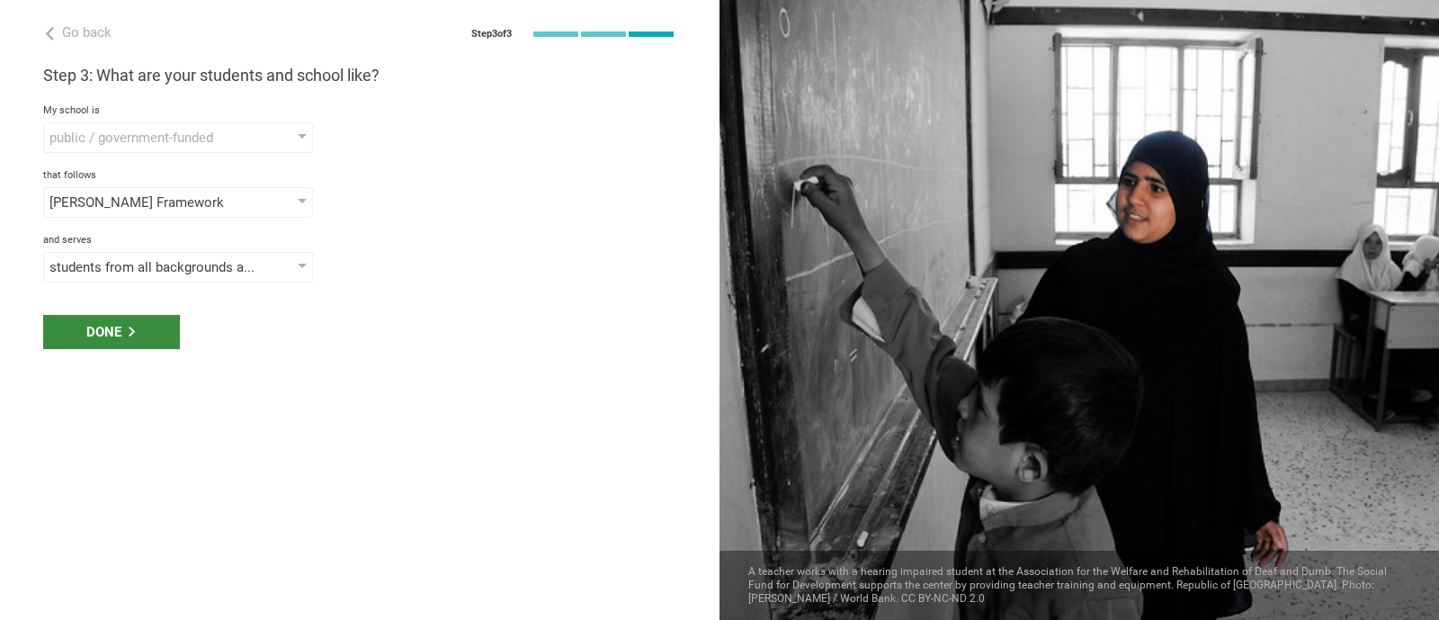
click at [108, 320] on div "Done" at bounding box center [111, 332] width 137 height 34
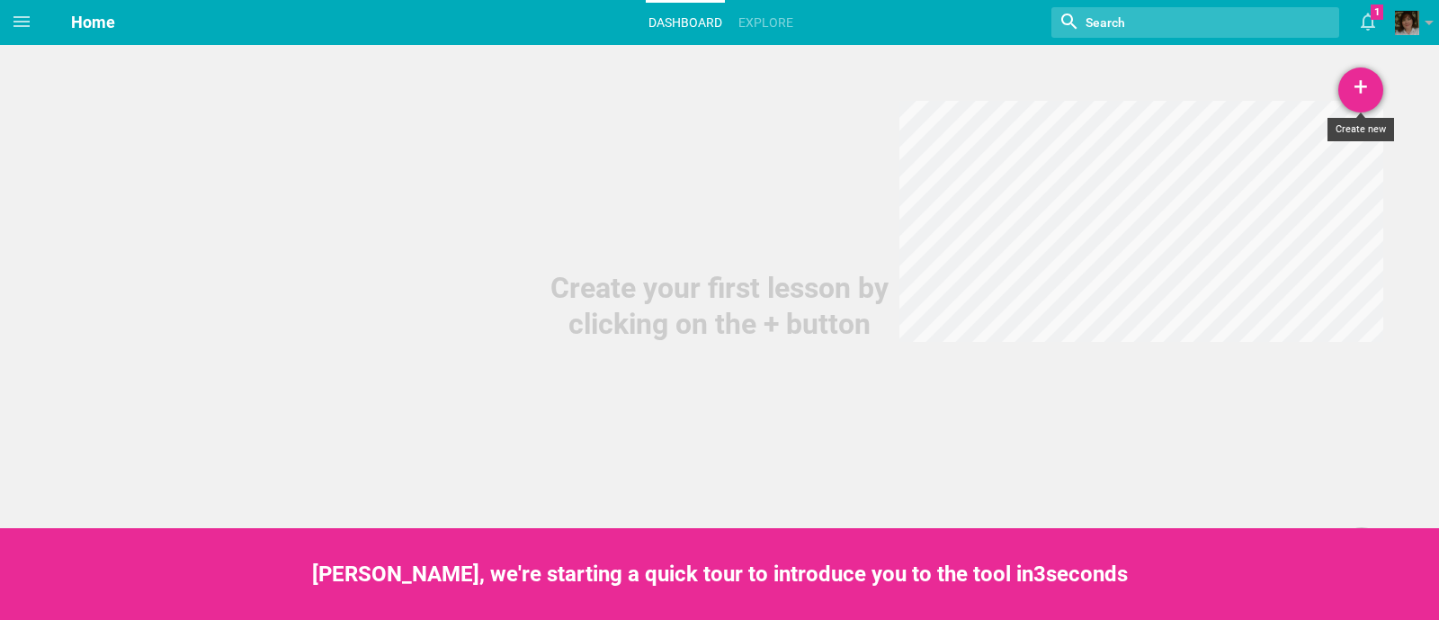
click at [1366, 87] on div "+" at bounding box center [1360, 89] width 45 height 45
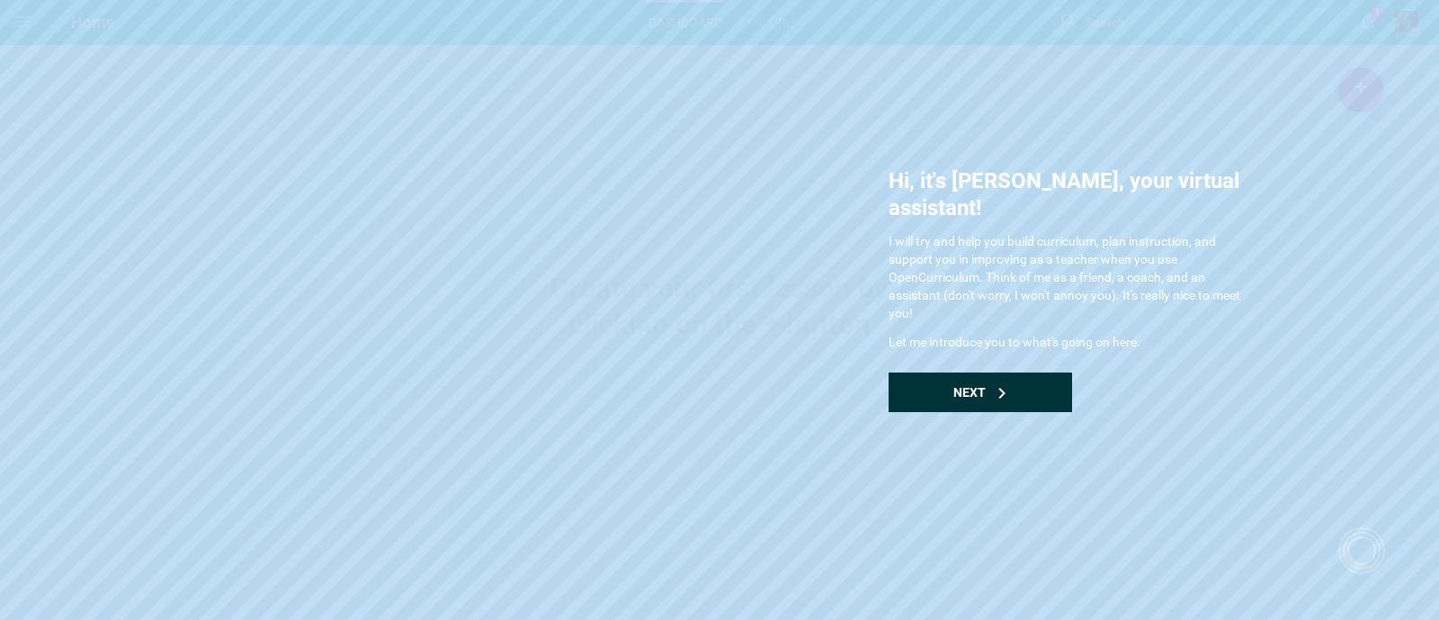
click at [962, 385] on span "Next" at bounding box center [969, 392] width 32 height 14
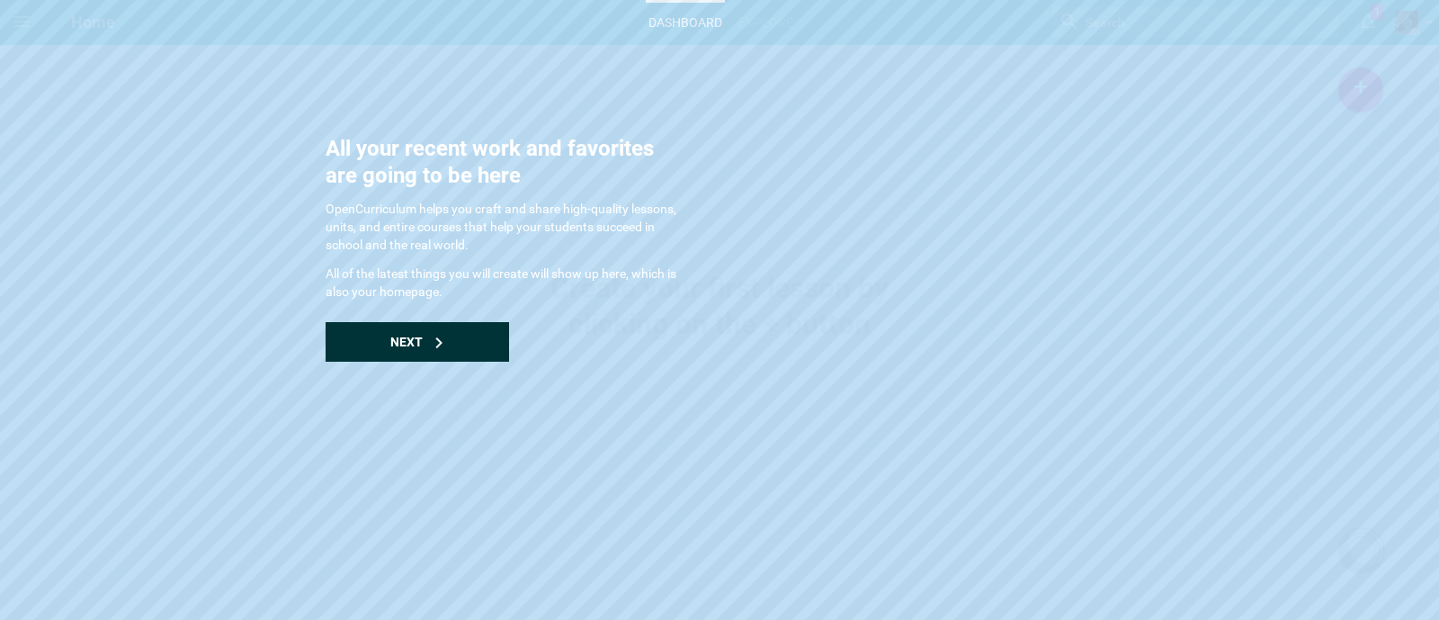
click at [433, 348] on div "Next" at bounding box center [417, 342] width 183 height 40
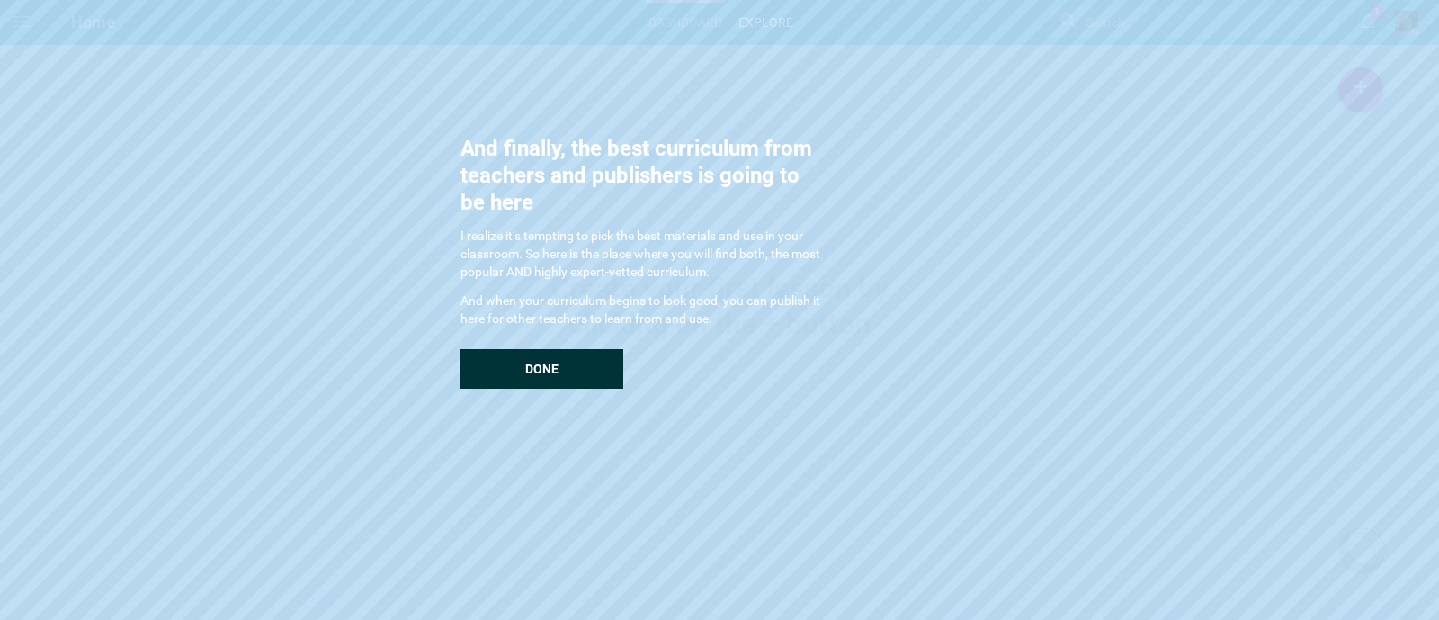
click at [528, 352] on div "Done" at bounding box center [542, 369] width 163 height 40
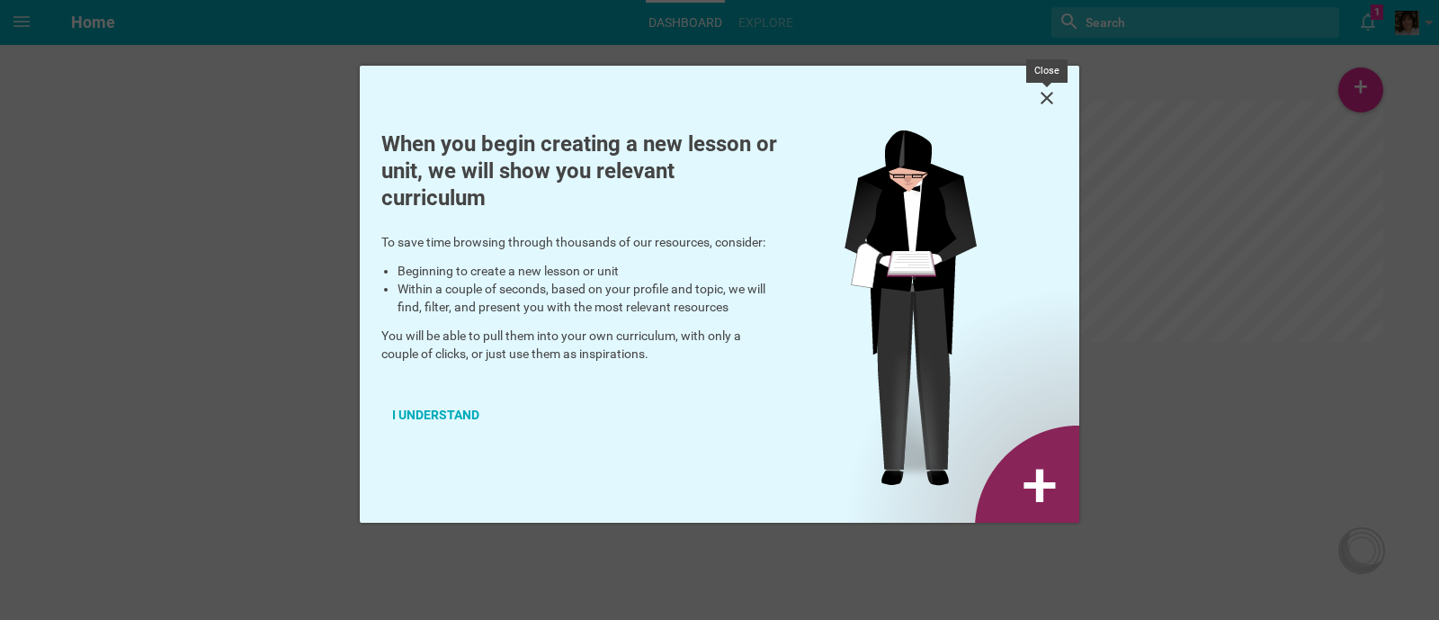
click at [1047, 95] on icon at bounding box center [1047, 98] width 22 height 22
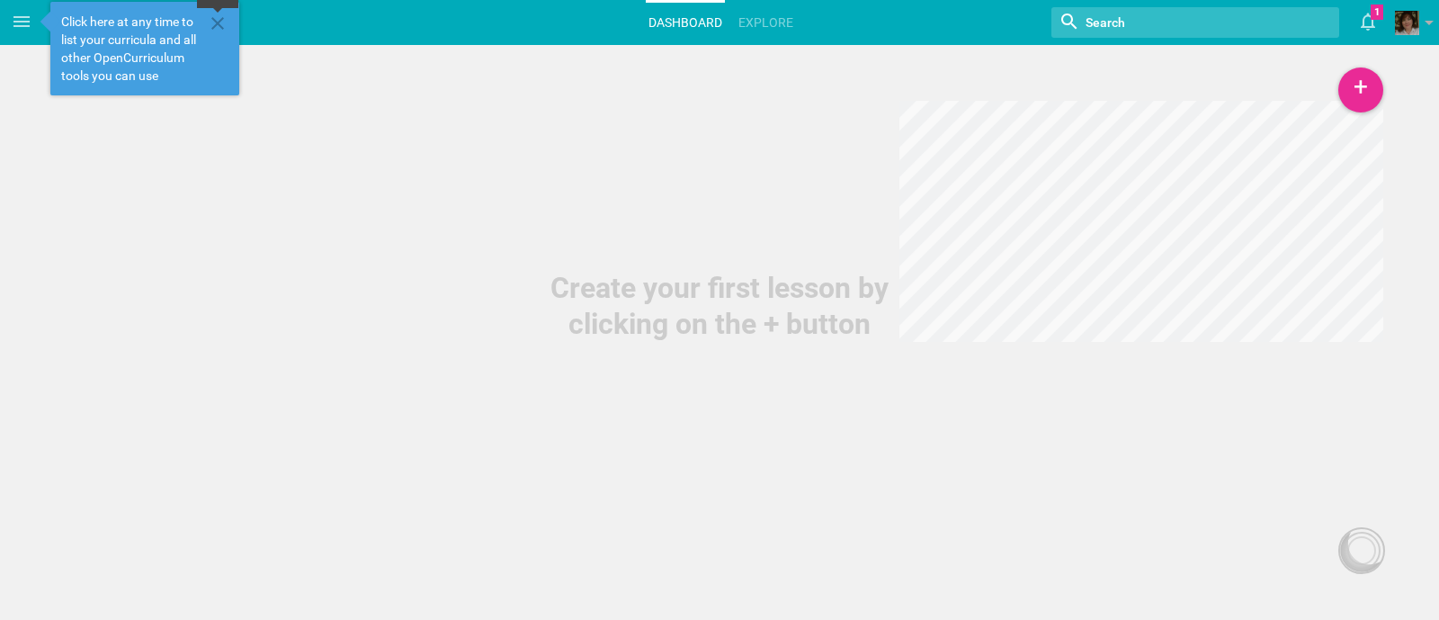
click at [216, 25] on icon at bounding box center [217, 23] width 13 height 13
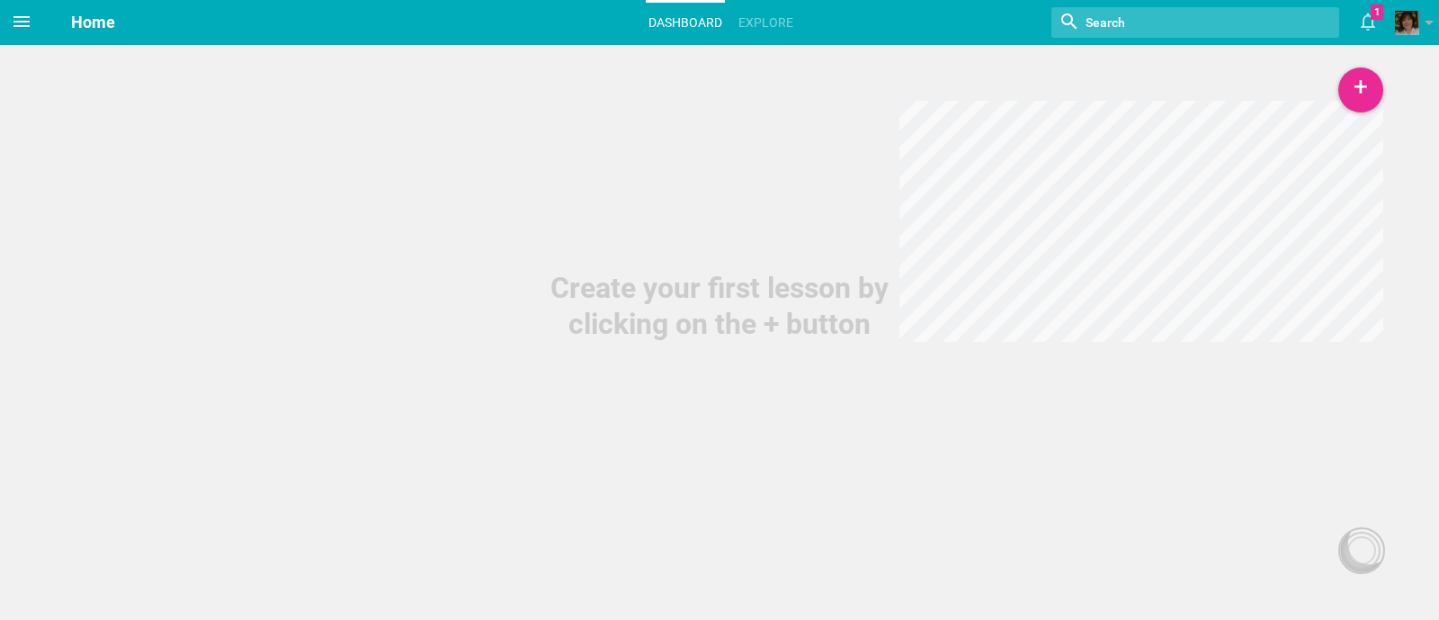
click at [22, 15] on icon at bounding box center [22, 22] width 22 height 22
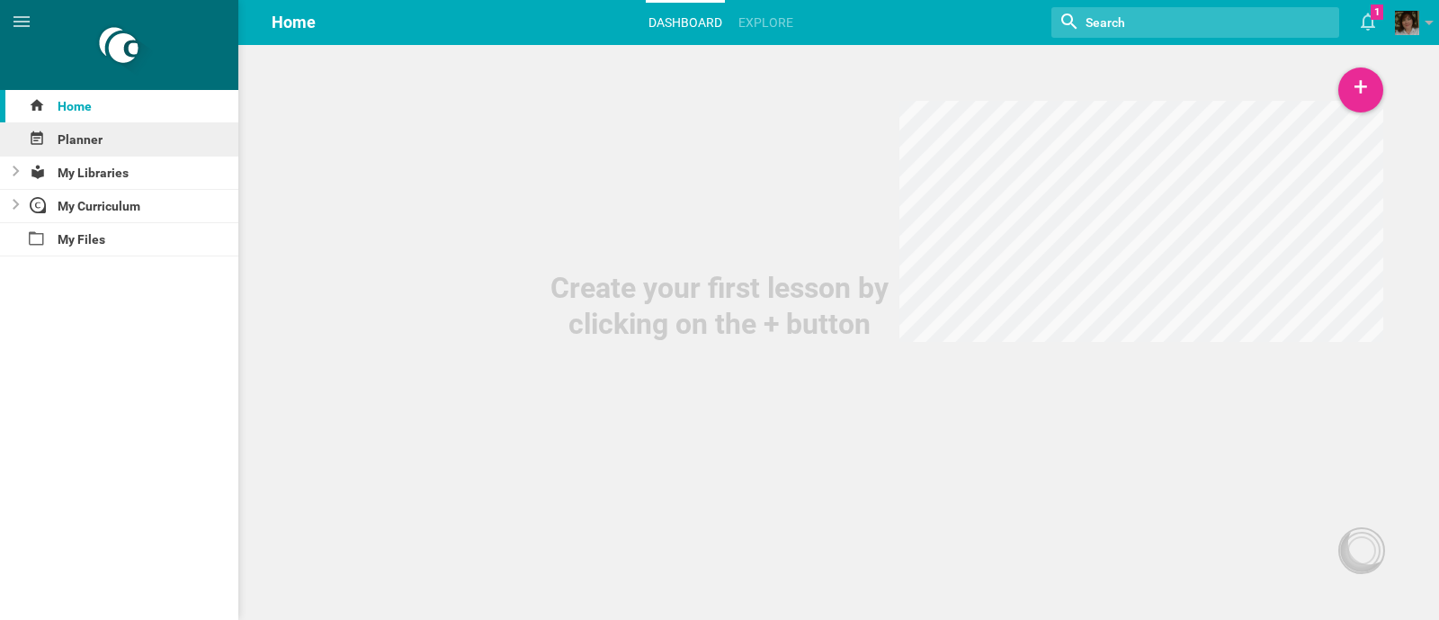
click at [91, 141] on div "Planner" at bounding box center [119, 139] width 238 height 32
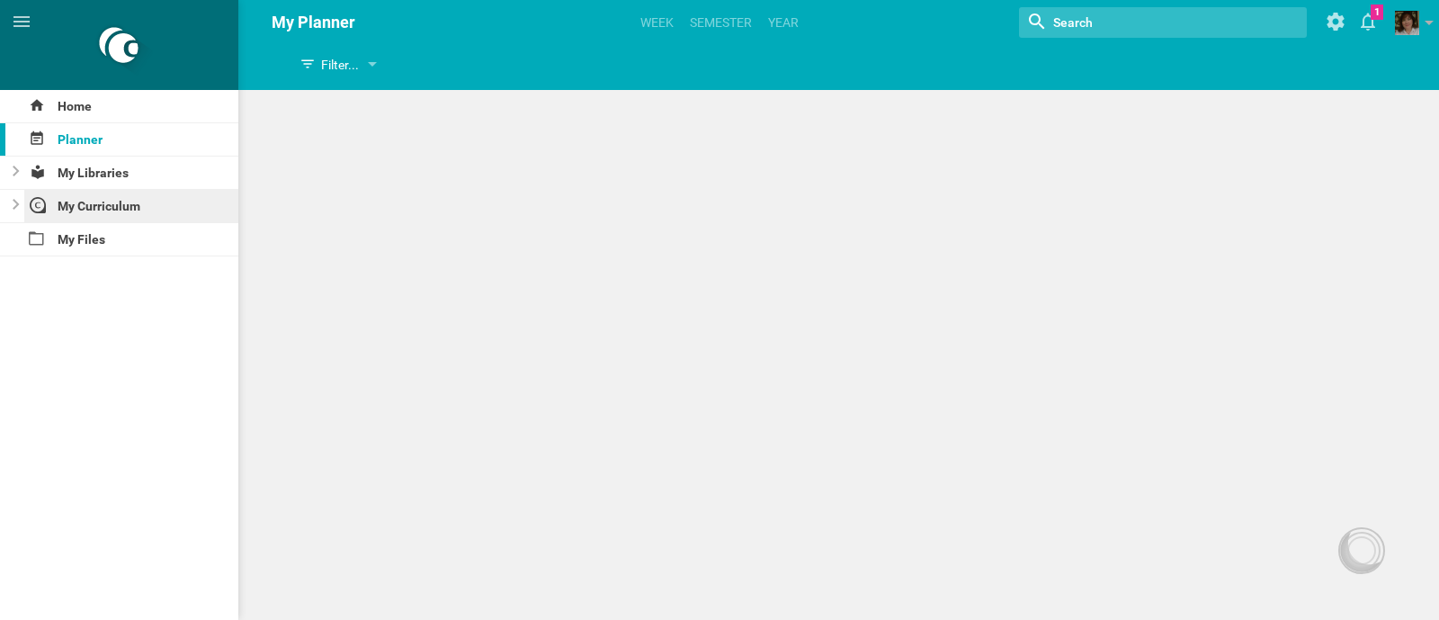
click at [111, 202] on div "My Curriculum" at bounding box center [131, 206] width 215 height 32
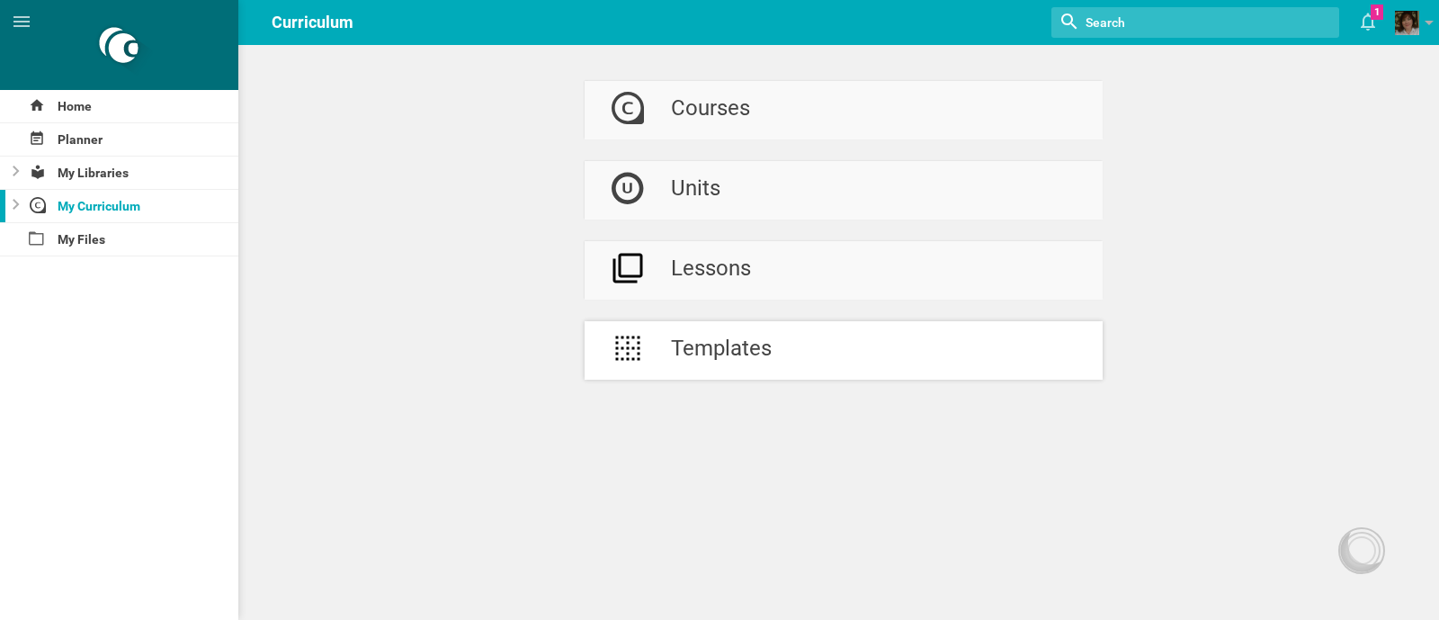
click at [738, 338] on div "Templates" at bounding box center [721, 350] width 101 height 58
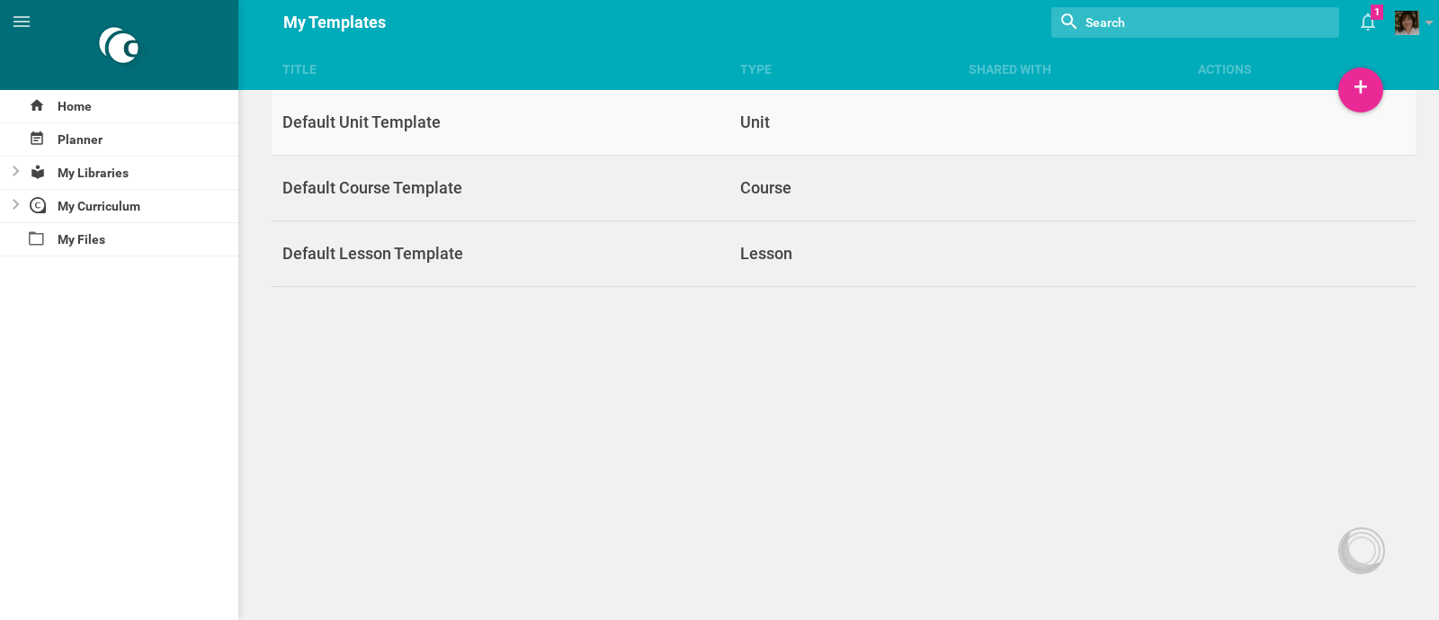
click at [763, 118] on div "Unit" at bounding box center [843, 123] width 228 height 22
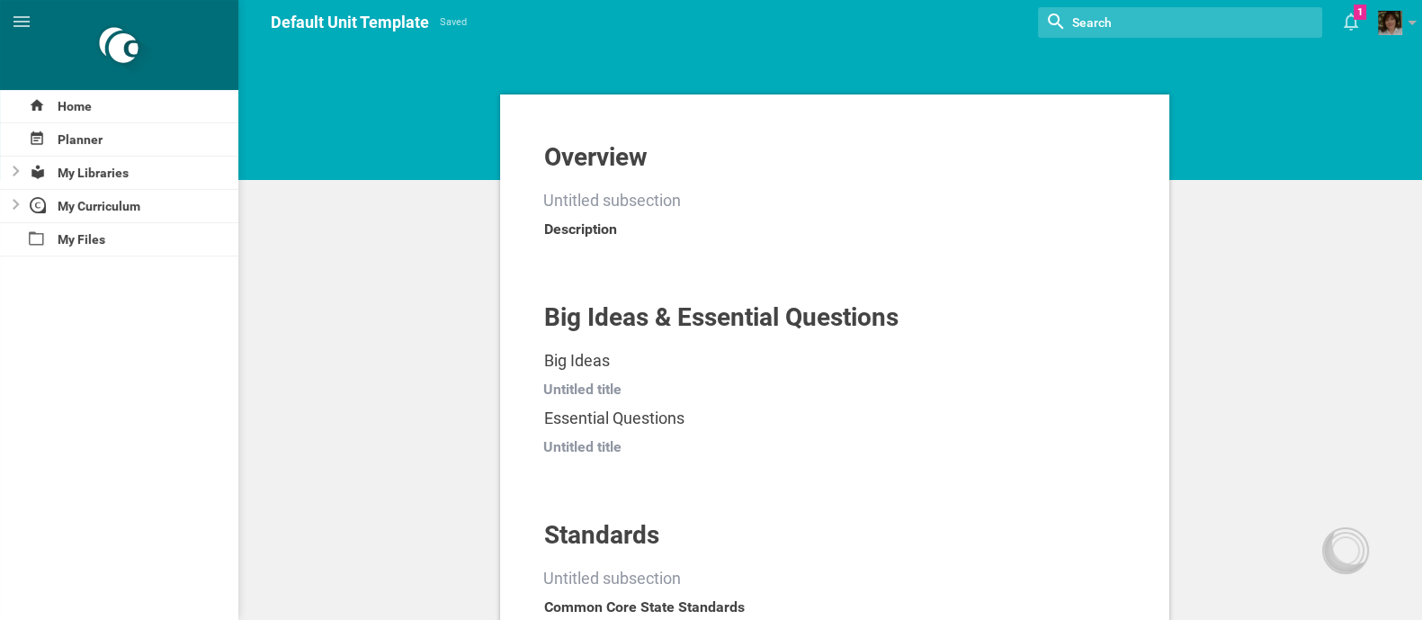
click at [578, 192] on div at bounding box center [835, 200] width 582 height 29
click at [581, 208] on div at bounding box center [835, 200] width 582 height 29
click at [582, 256] on div "Overview Untitled subsection Description" at bounding box center [834, 180] width 669 height 160
click at [594, 233] on span "Description" at bounding box center [580, 228] width 73 height 17
click at [622, 198] on div at bounding box center [835, 200] width 582 height 29
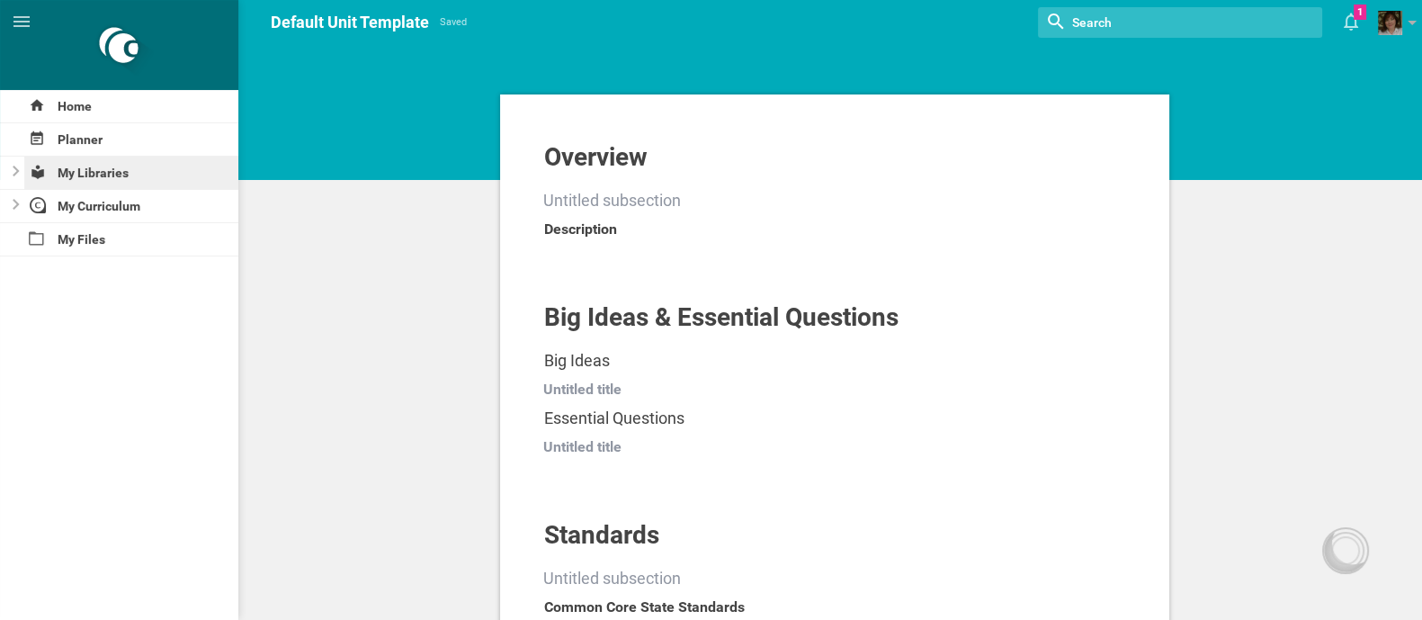
click at [108, 170] on div "My Libraries" at bounding box center [131, 173] width 215 height 32
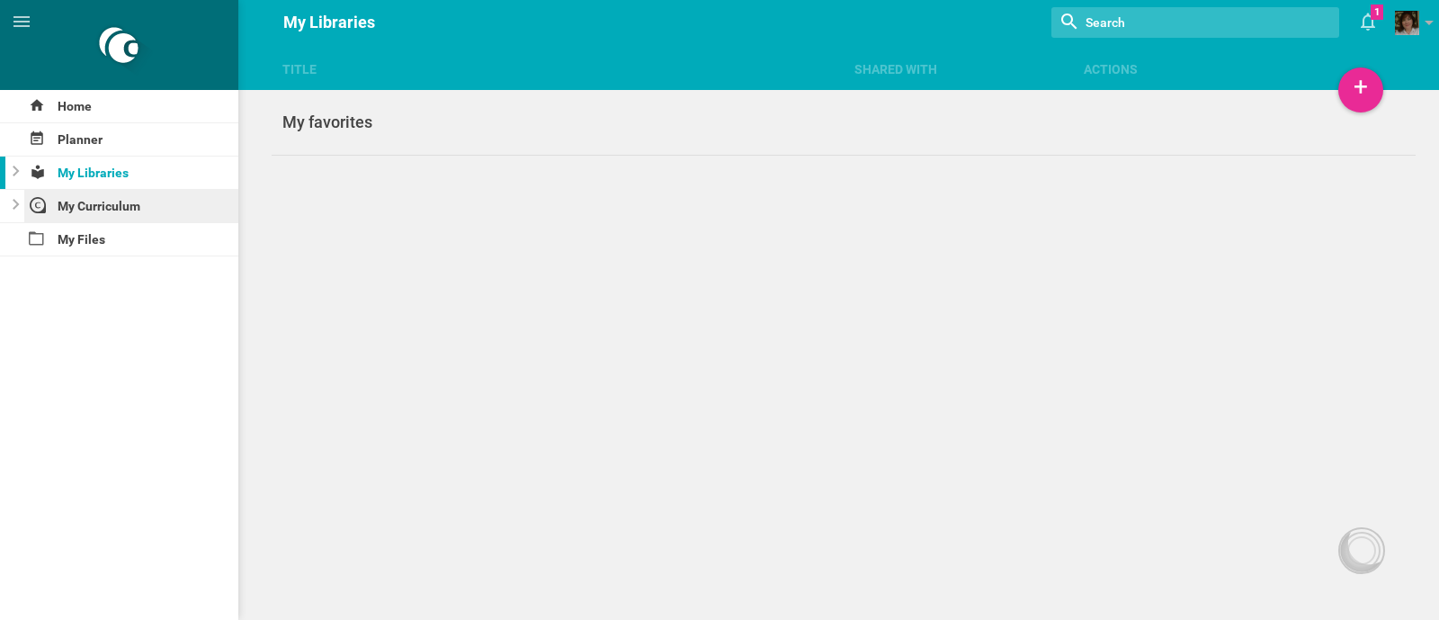
click at [89, 198] on div "My Curriculum" at bounding box center [131, 206] width 215 height 32
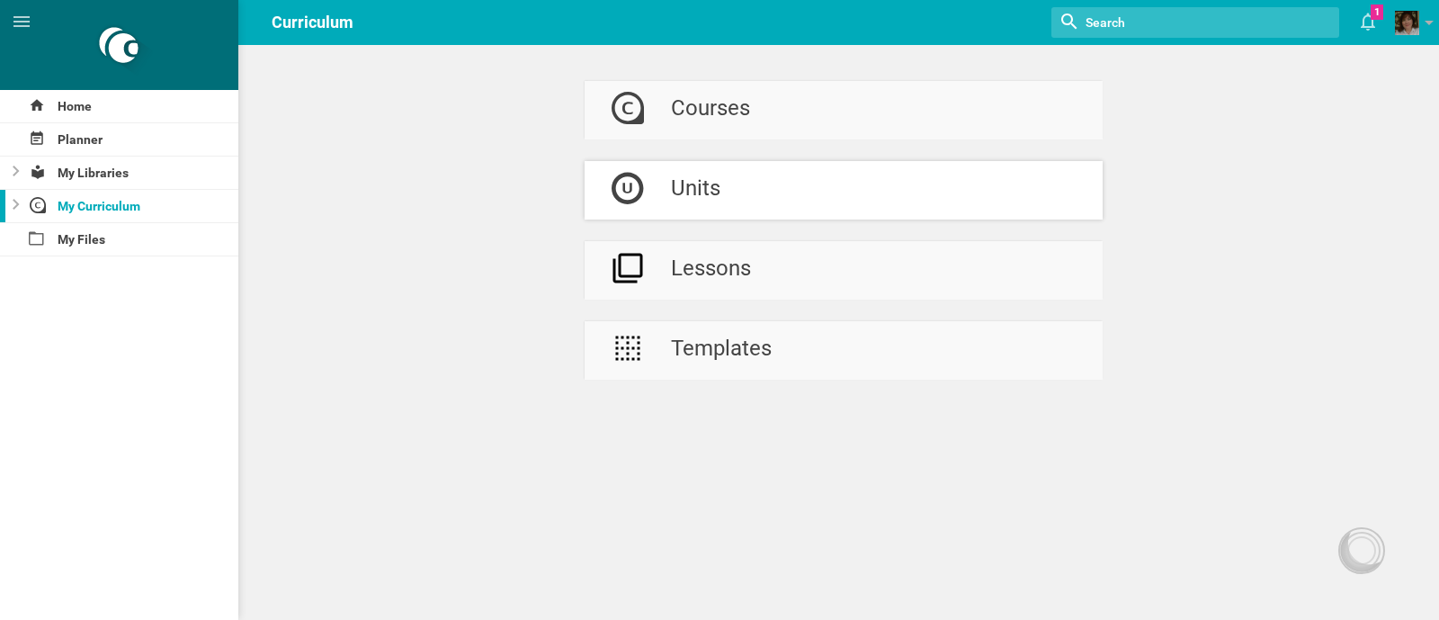
click at [750, 177] on link "Units" at bounding box center [844, 190] width 518 height 58
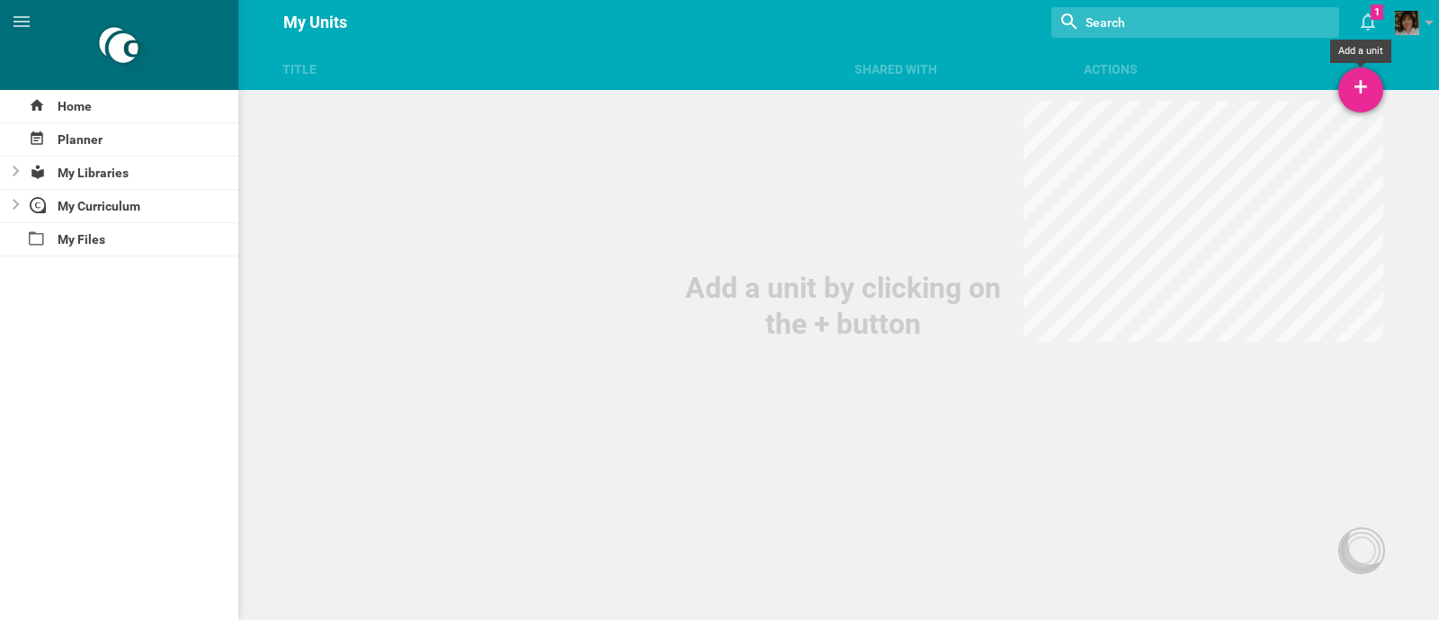
click at [1358, 95] on div "+" at bounding box center [1360, 89] width 45 height 45
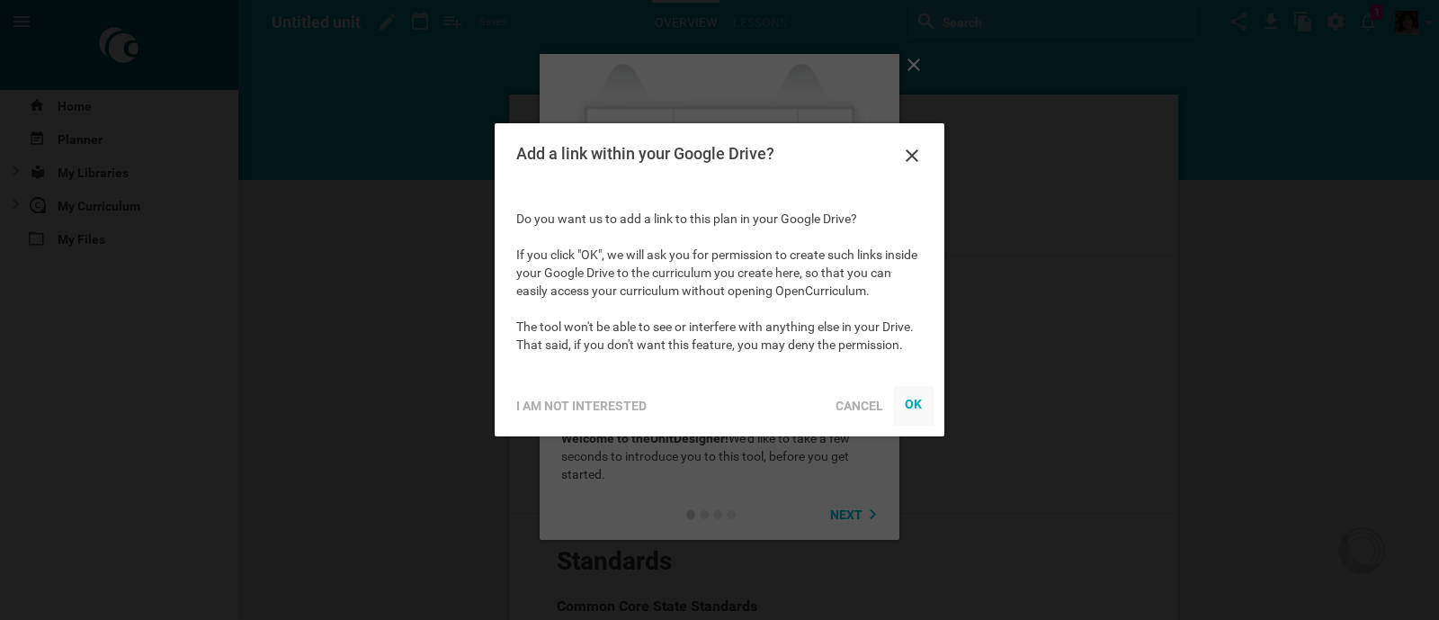
click at [909, 398] on div "OK" at bounding box center [914, 403] width 18 height 14
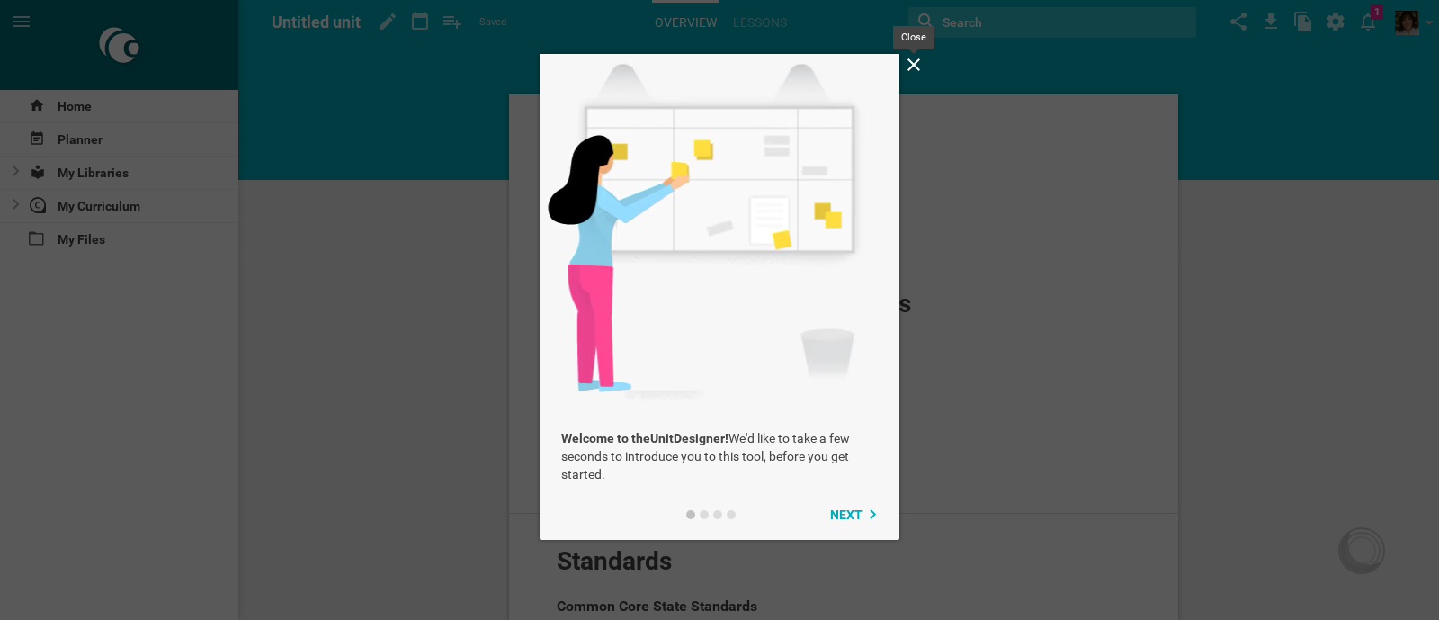
click at [916, 67] on icon at bounding box center [914, 64] width 13 height 13
